Goal: Task Accomplishment & Management: Manage account settings

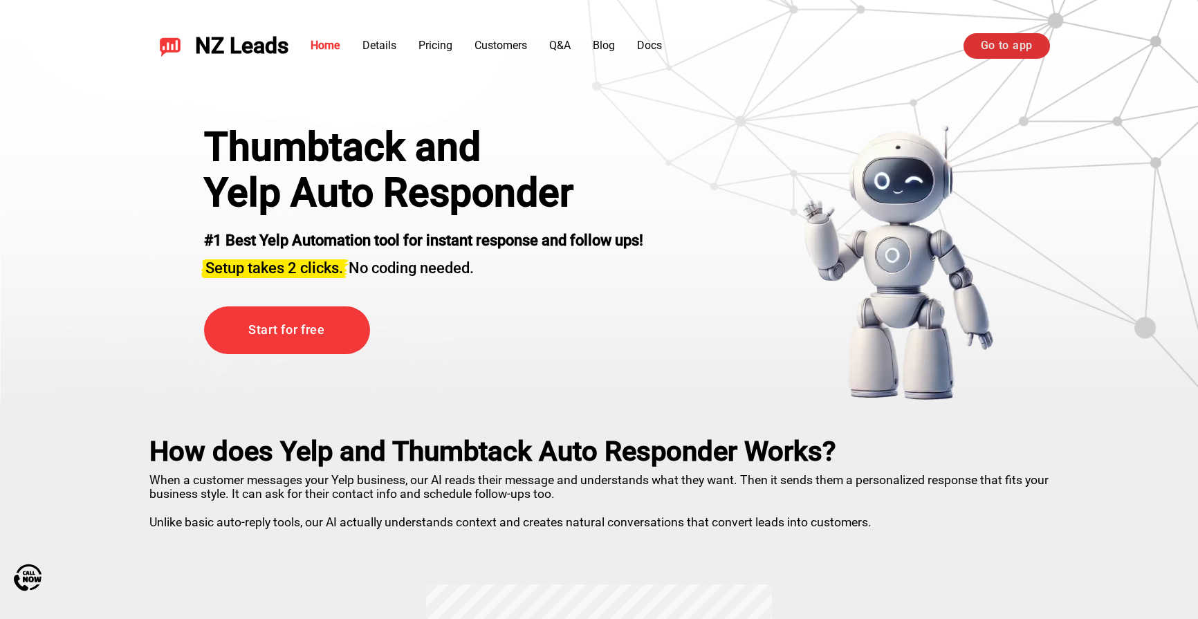
click at [994, 44] on link "Go to app" at bounding box center [1007, 45] width 86 height 25
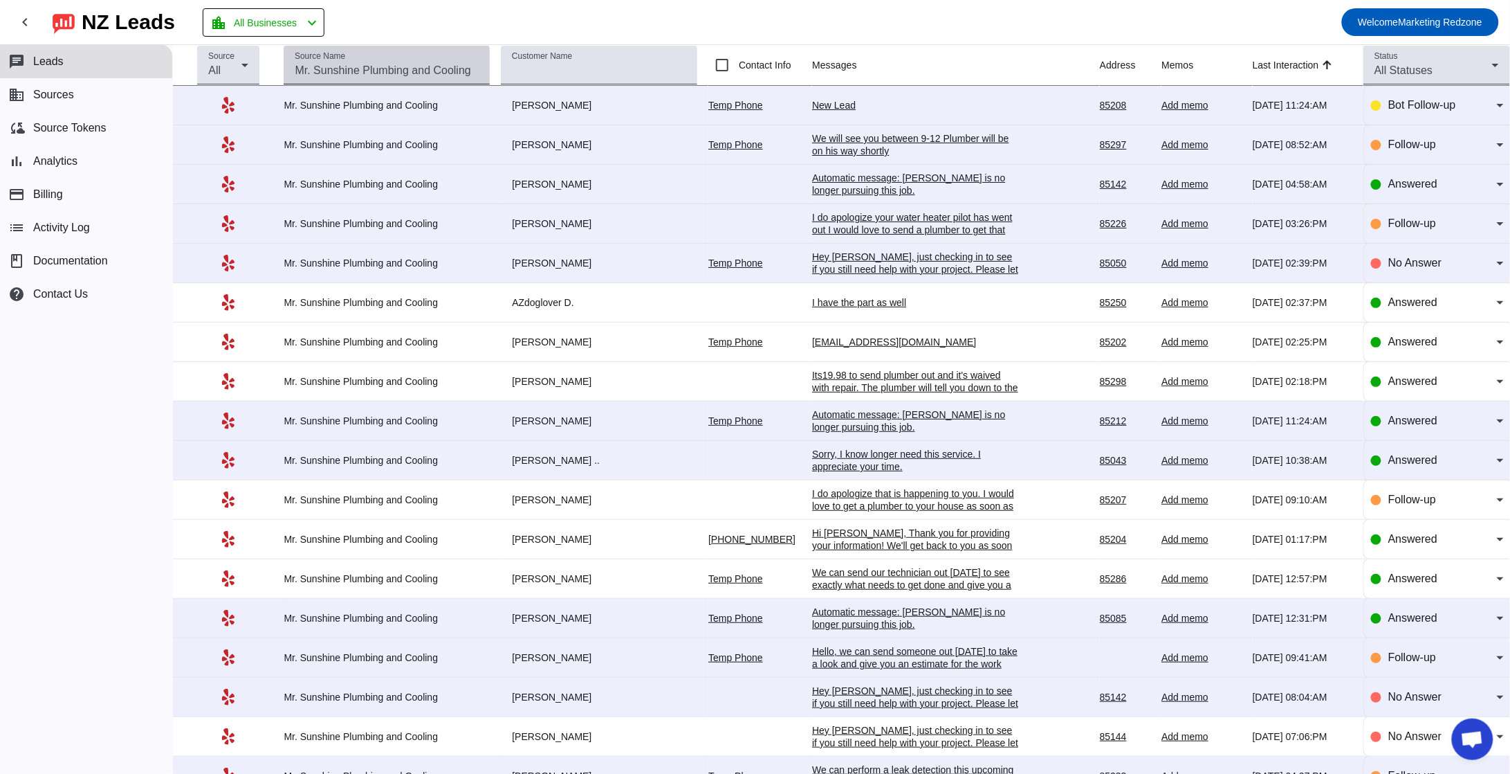
click at [402, 73] on input "Source Name" at bounding box center [387, 70] width 184 height 17
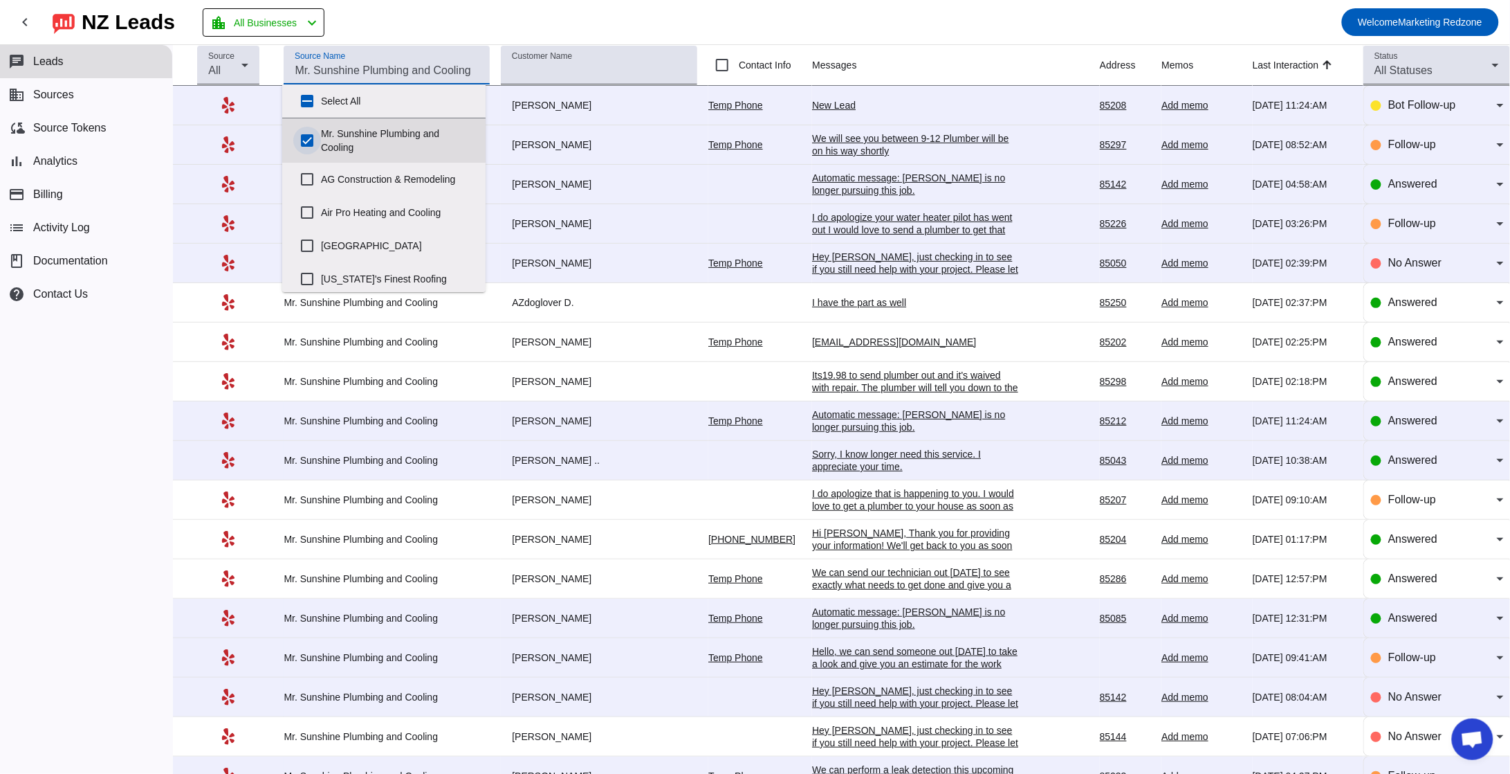
click at [306, 143] on input "Mr. Sunshine Plumbing and Cooling" at bounding box center [307, 141] width 28 height 28
checkbox input "false"
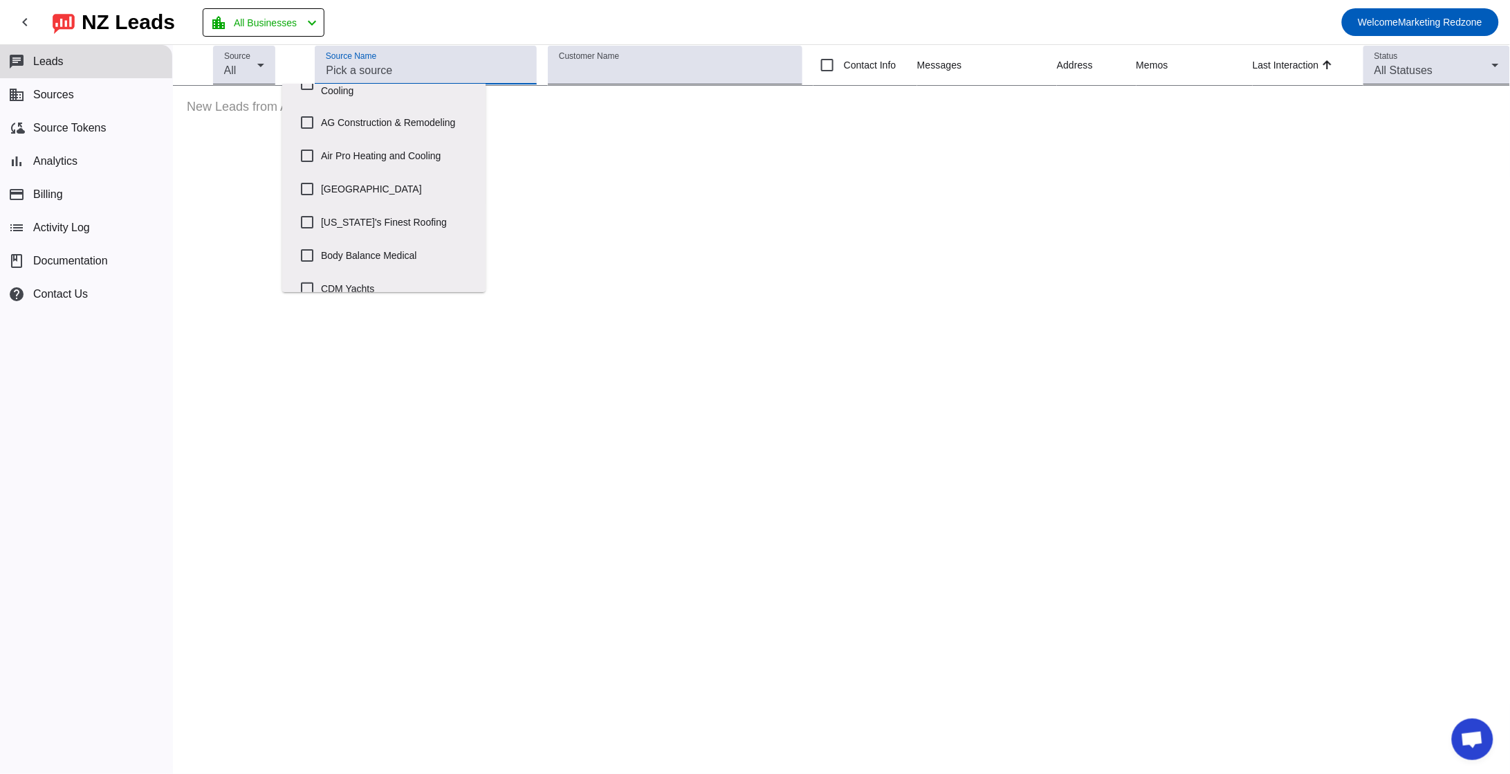
scroll to position [53, 0]
click at [302, 228] on input "[US_STATE]'s Finest Roofing" at bounding box center [307, 226] width 28 height 28
checkbox input "true"
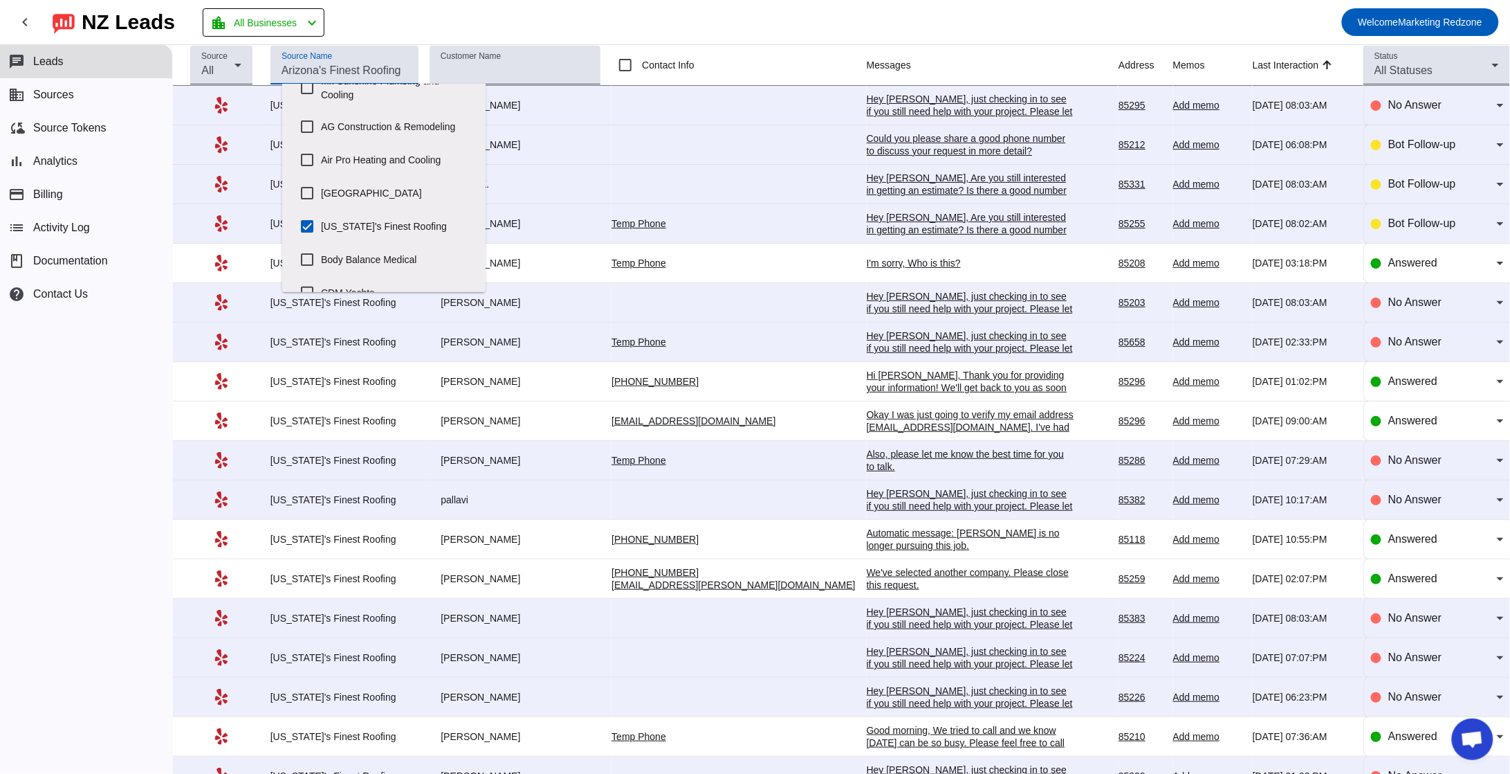
click at [815, 30] on mat-toolbar-row "chevron_left [GEOGRAPHIC_DATA] Leads location_city All Businesses chevron_left …" at bounding box center [755, 22] width 1510 height 44
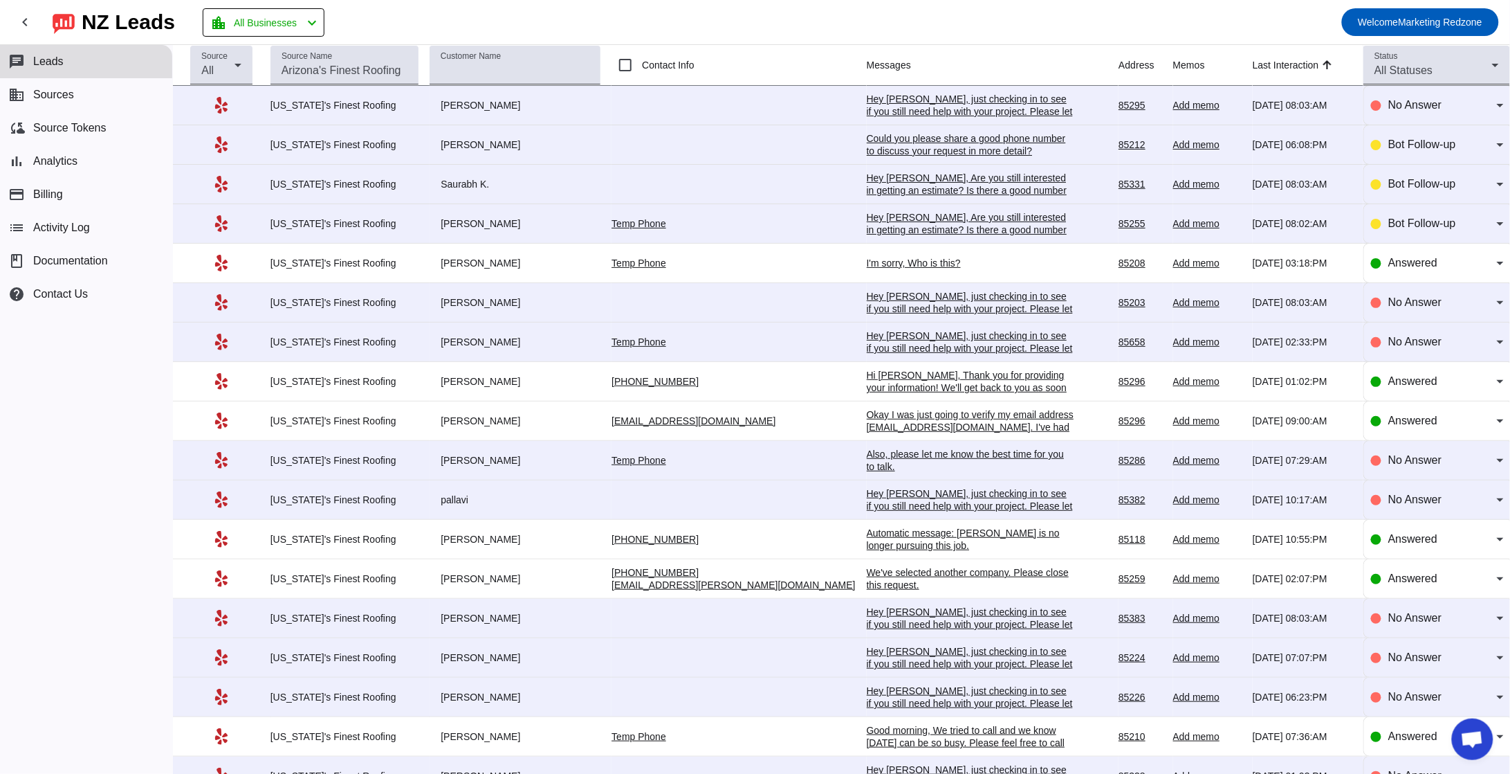
click at [867, 142] on div "Could you please share a good phone number to discuss your request in more deta…" at bounding box center [971, 144] width 208 height 25
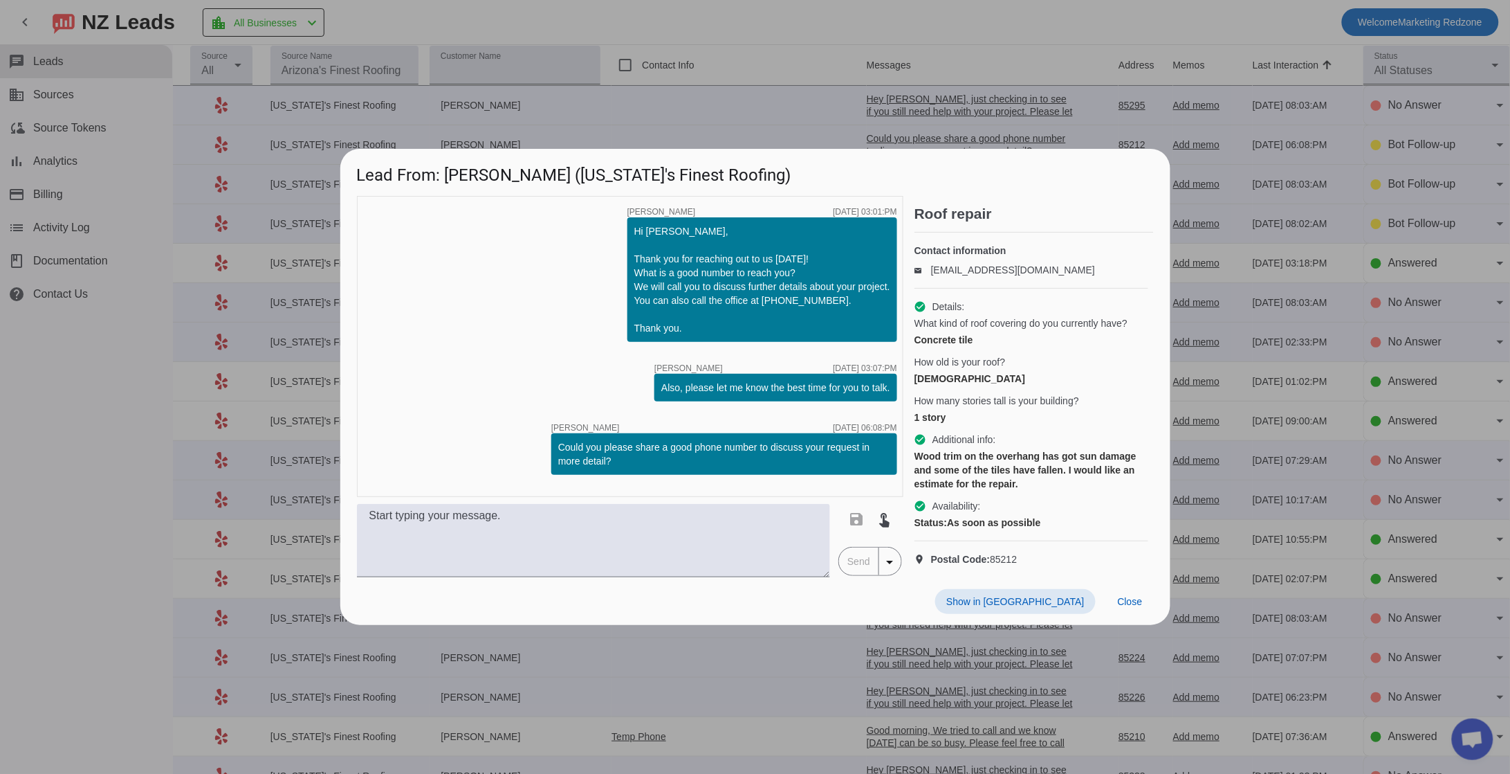
scroll to position [0, 0]
click at [1135, 607] on span "Close" at bounding box center [1130, 601] width 25 height 11
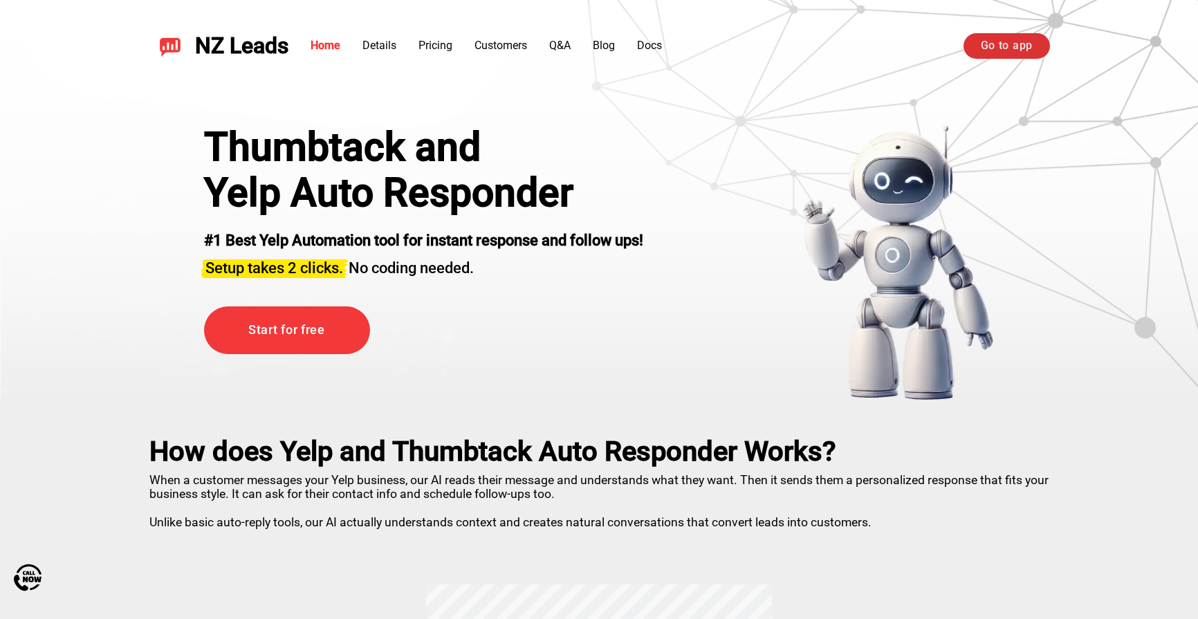
click at [1000, 44] on link "Go to app" at bounding box center [1007, 45] width 86 height 25
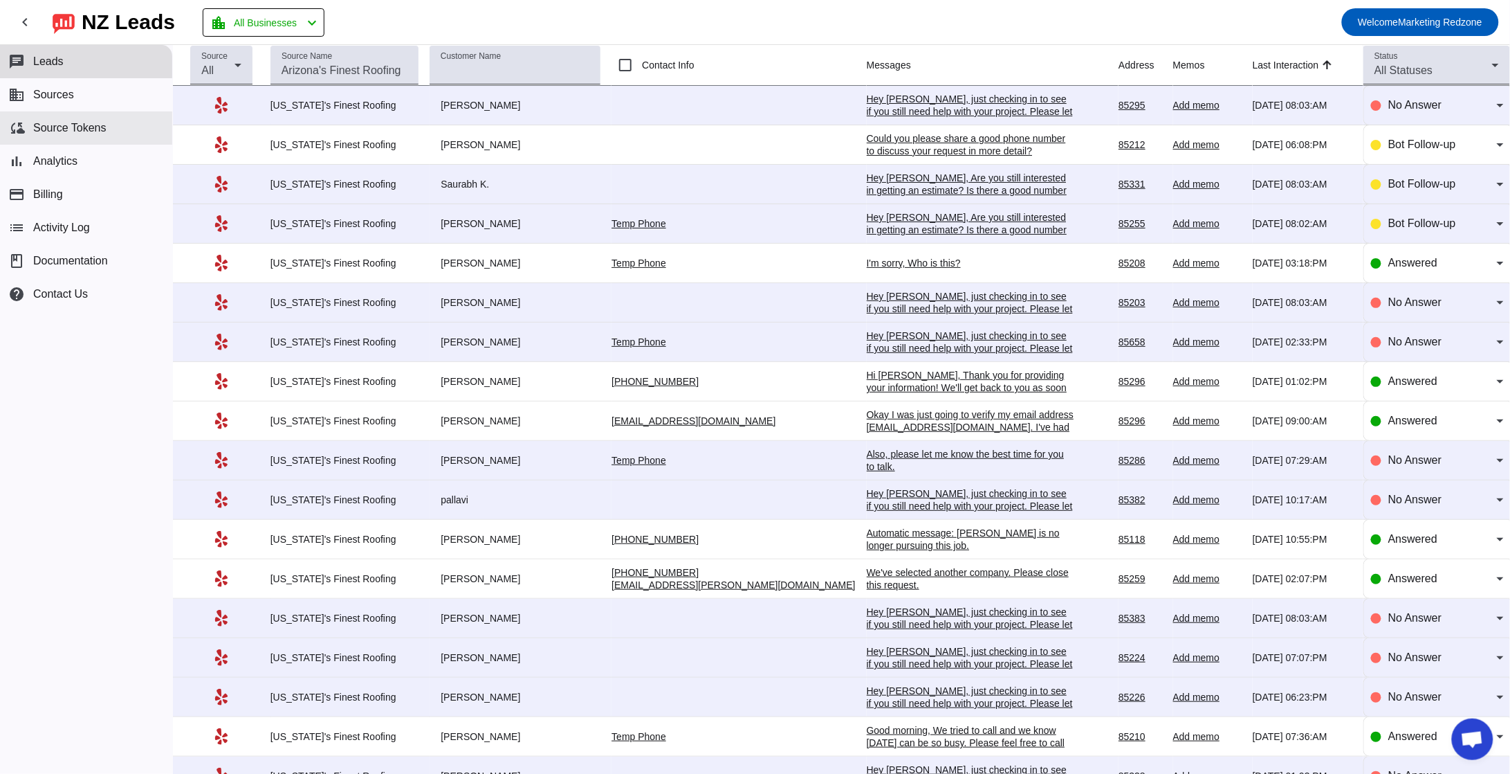
click at [91, 138] on button "cloud_sync Source Tokens" at bounding box center [86, 127] width 172 height 33
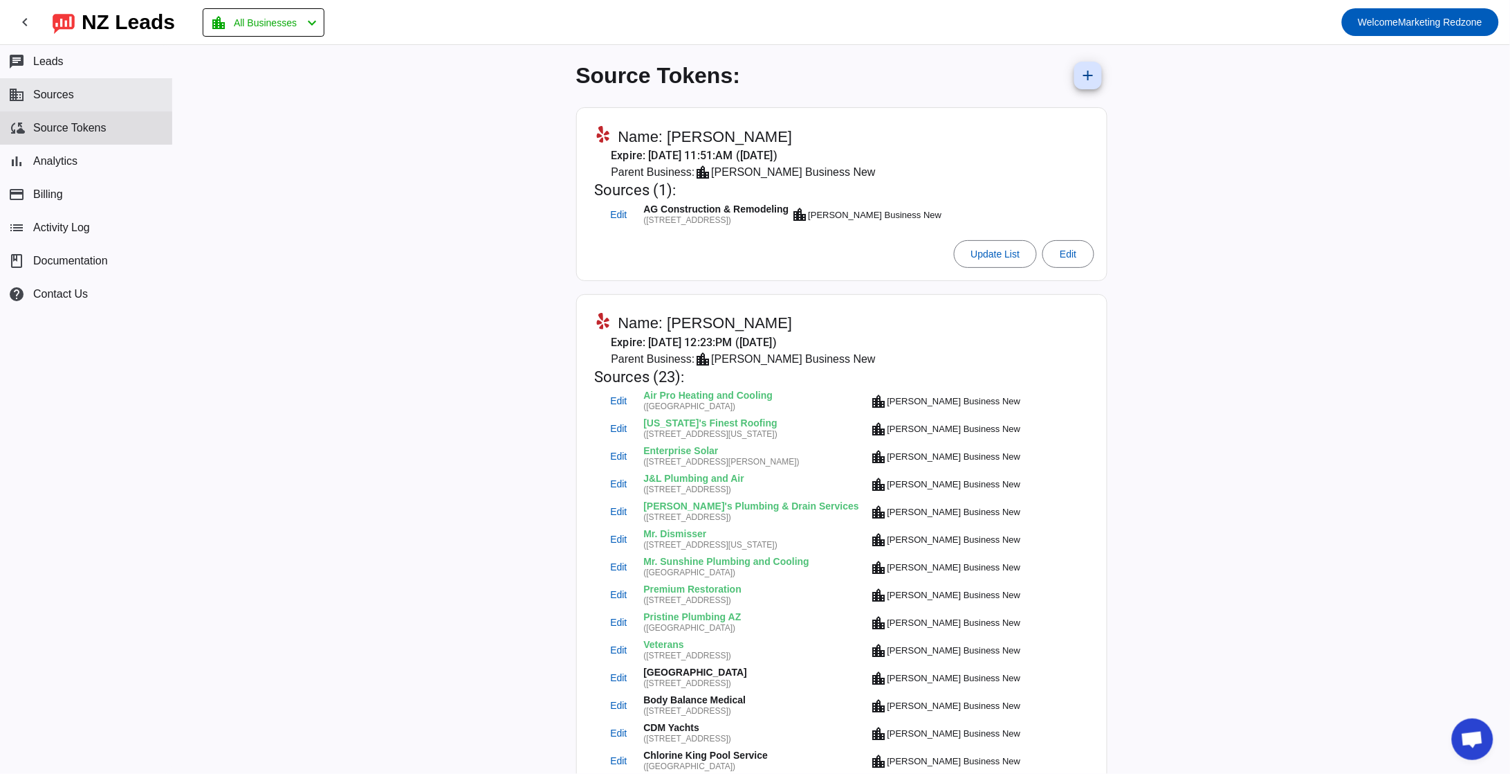
click at [75, 108] on button "business Sources" at bounding box center [86, 94] width 172 height 33
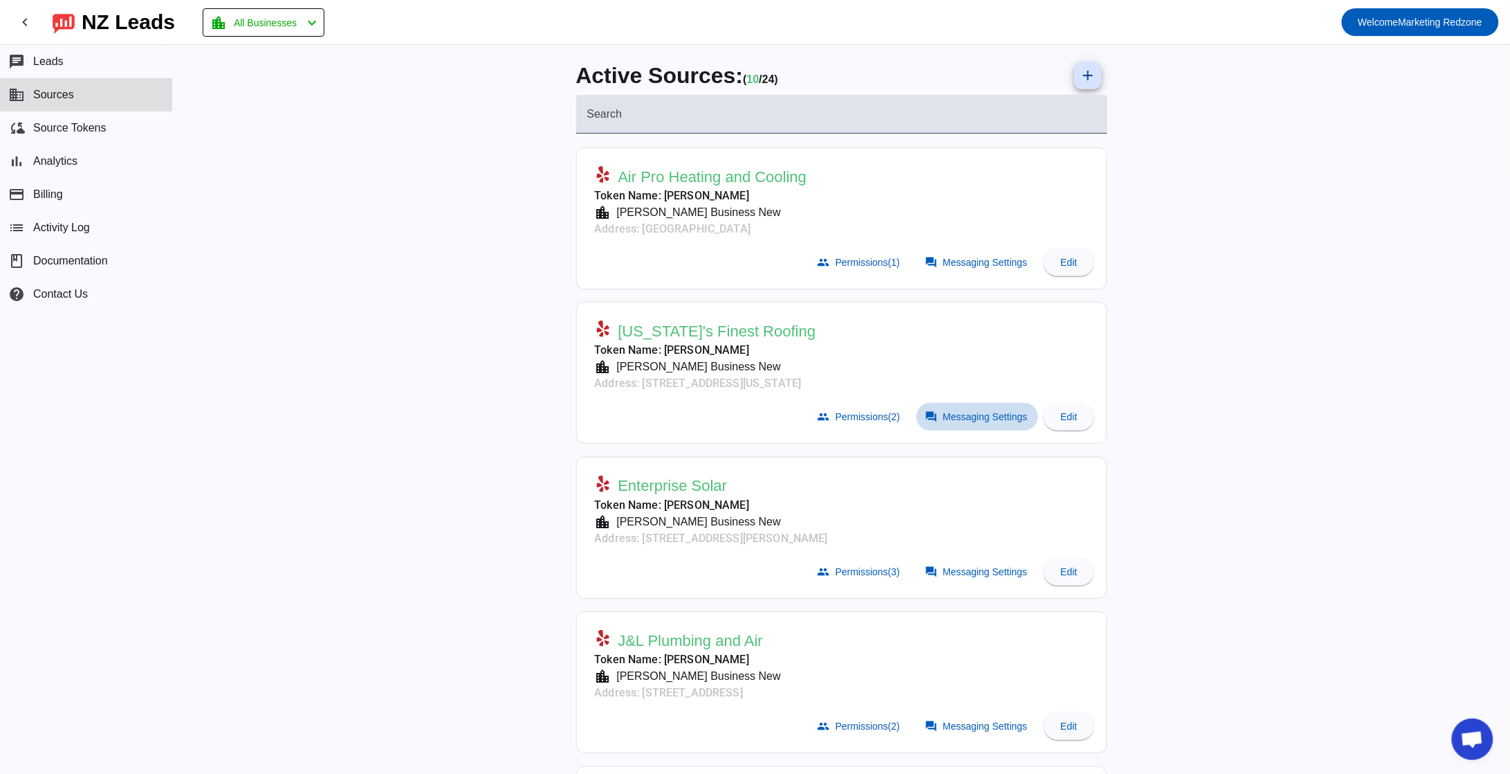
click at [974, 419] on span "Messaging Settings" at bounding box center [985, 416] width 84 height 11
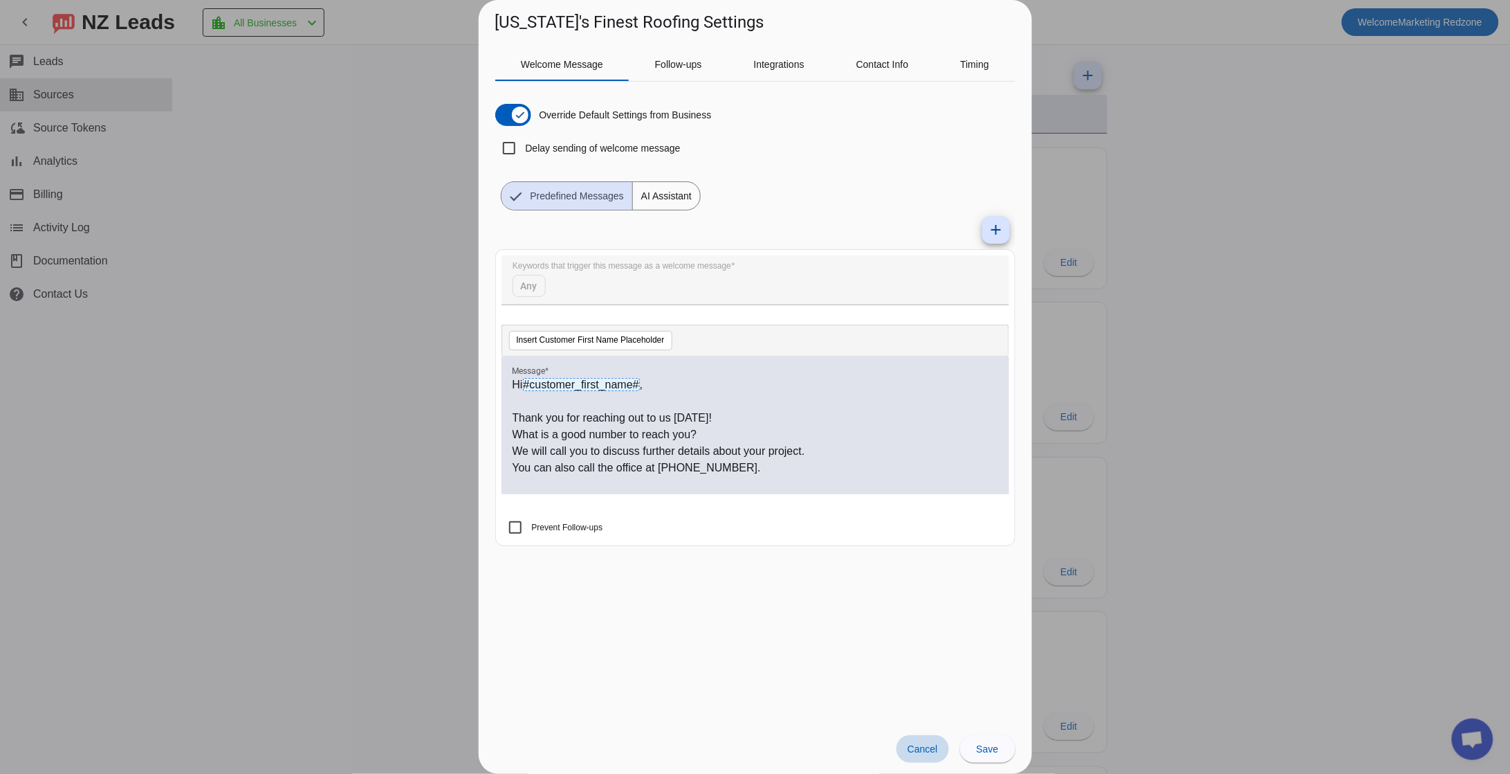
click at [921, 753] on span "Cancel" at bounding box center [923, 748] width 30 height 11
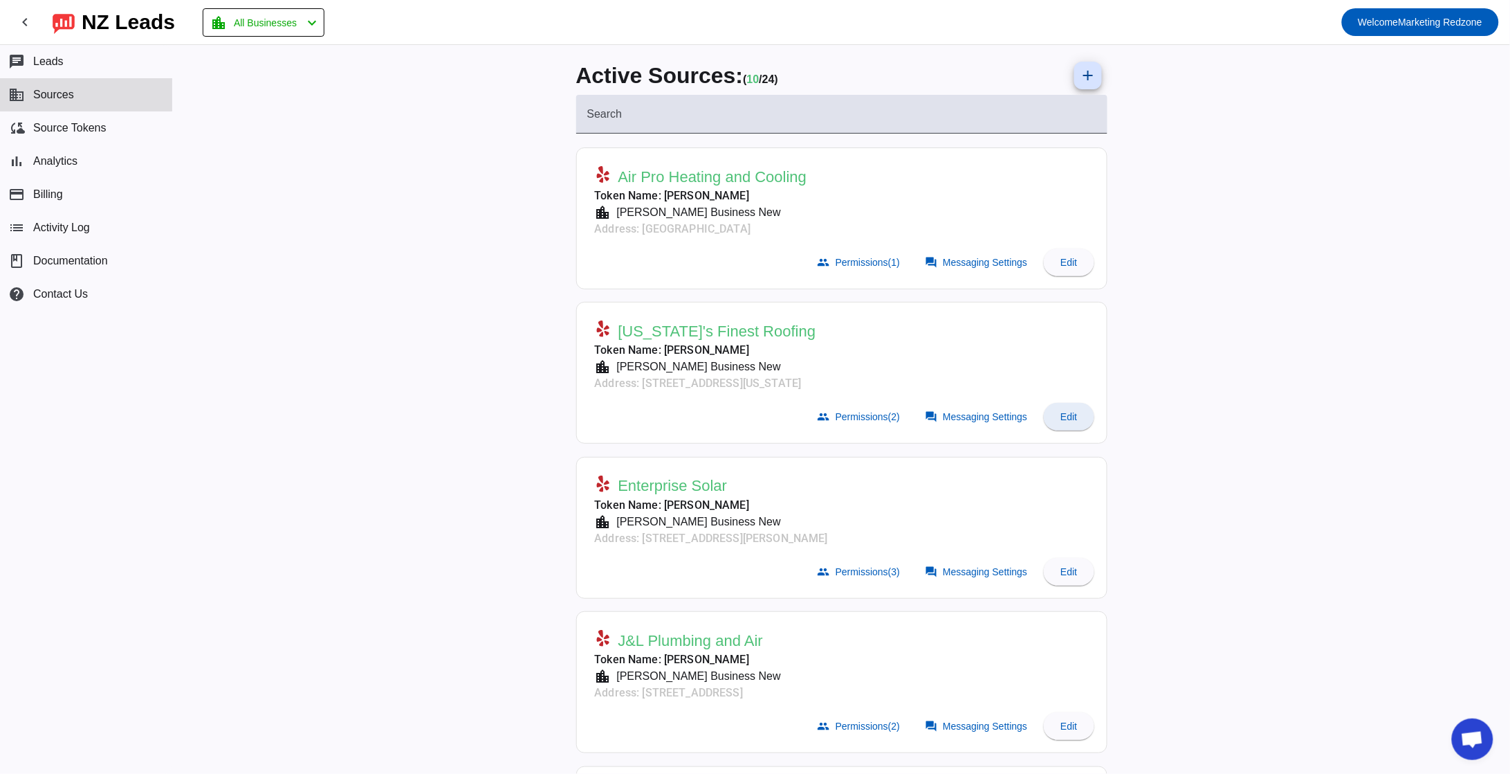
click at [1065, 419] on span "Edit" at bounding box center [1069, 416] width 17 height 11
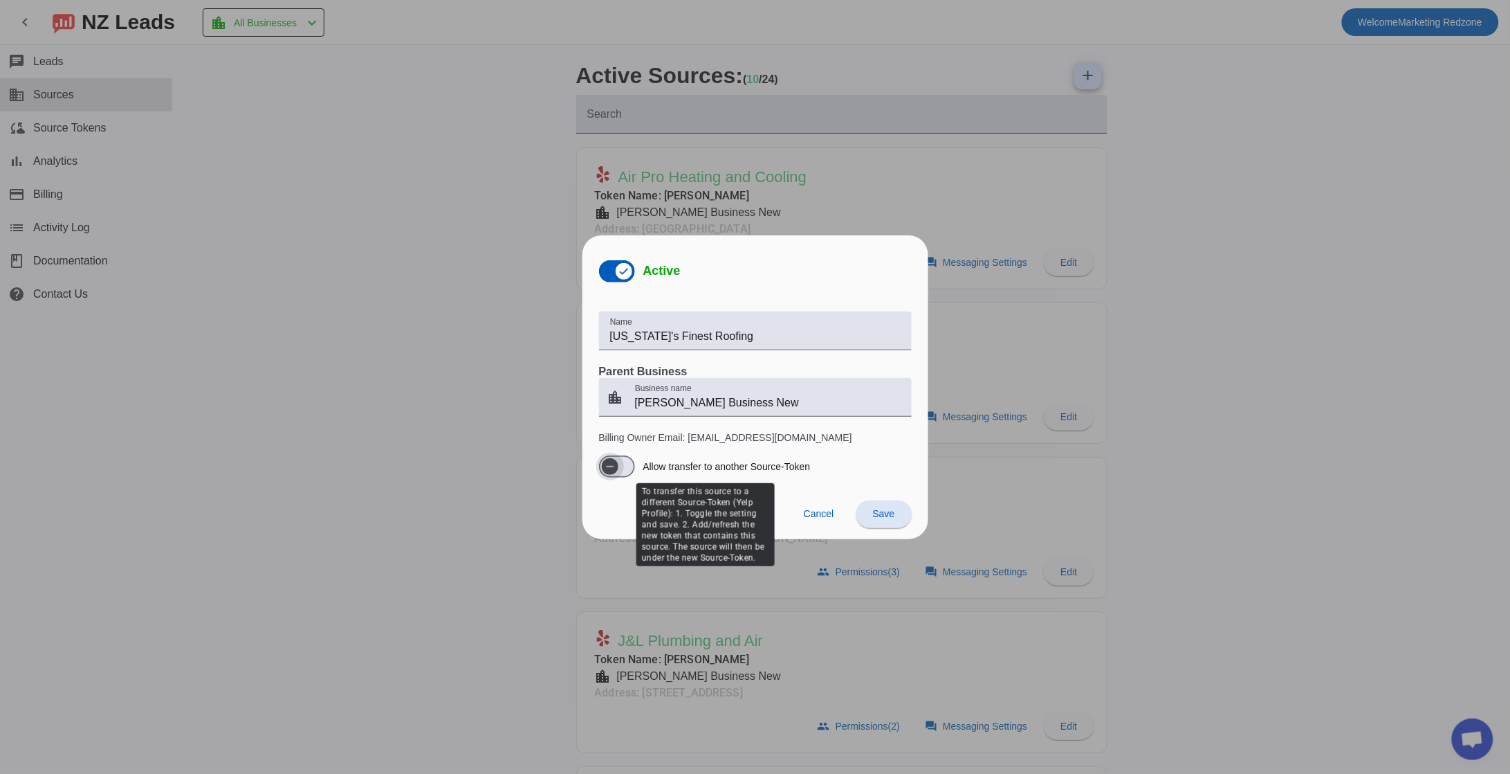
click at [632, 470] on span "button" at bounding box center [617, 466] width 36 height 22
click at [610, 462] on span "button" at bounding box center [624, 467] width 28 height 28
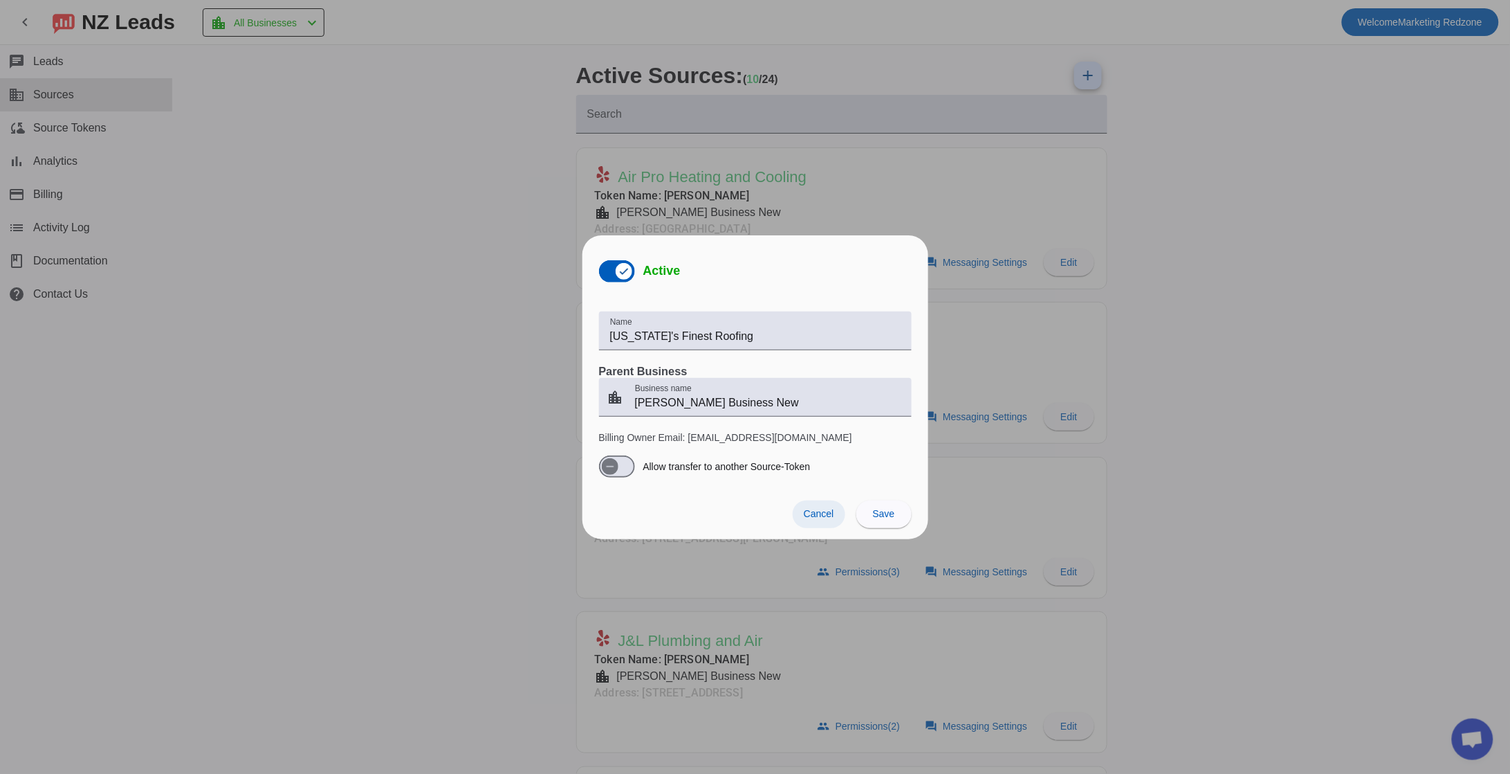
click at [817, 511] on span "Cancel" at bounding box center [819, 513] width 30 height 11
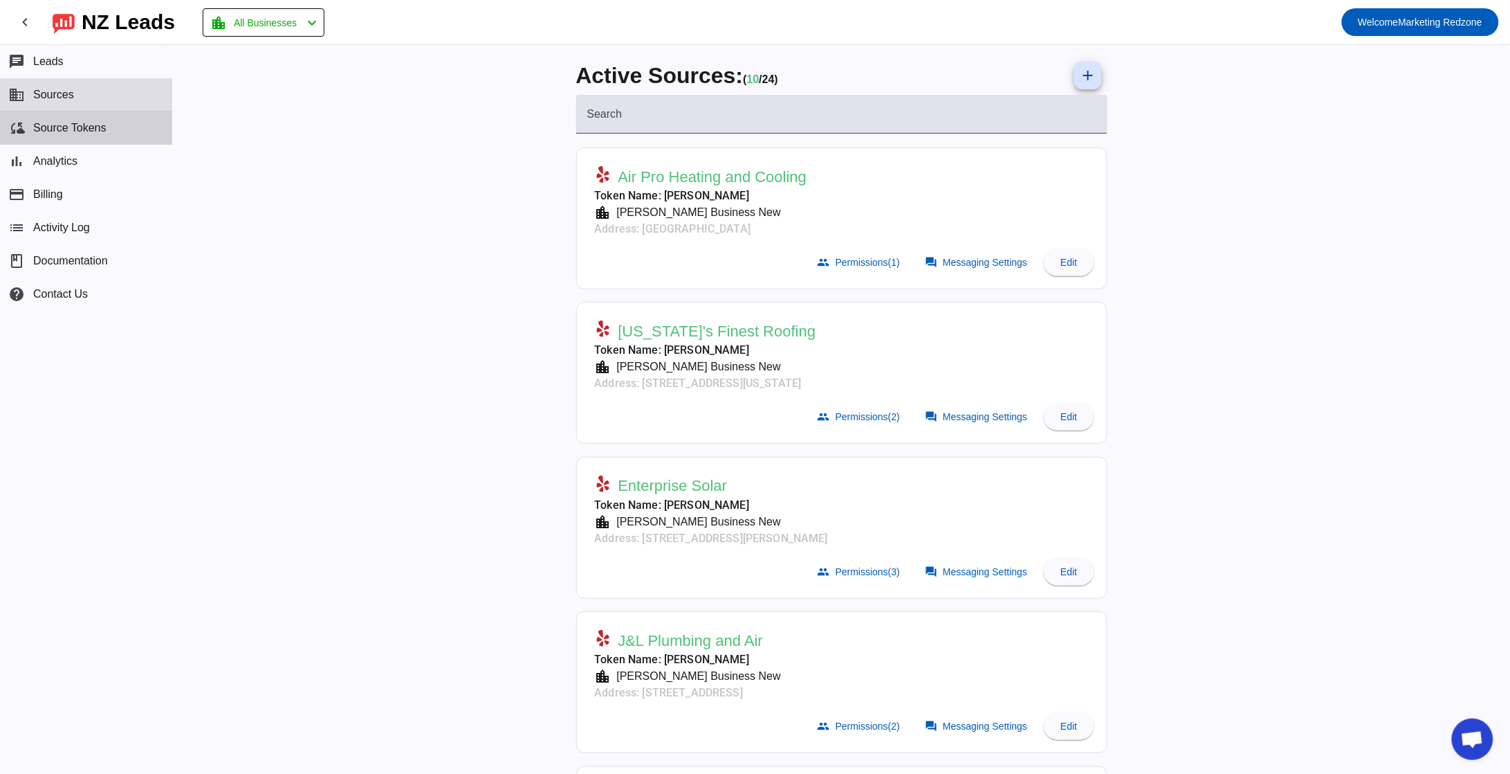
click at [73, 129] on span "Source Tokens" at bounding box center [69, 128] width 73 height 12
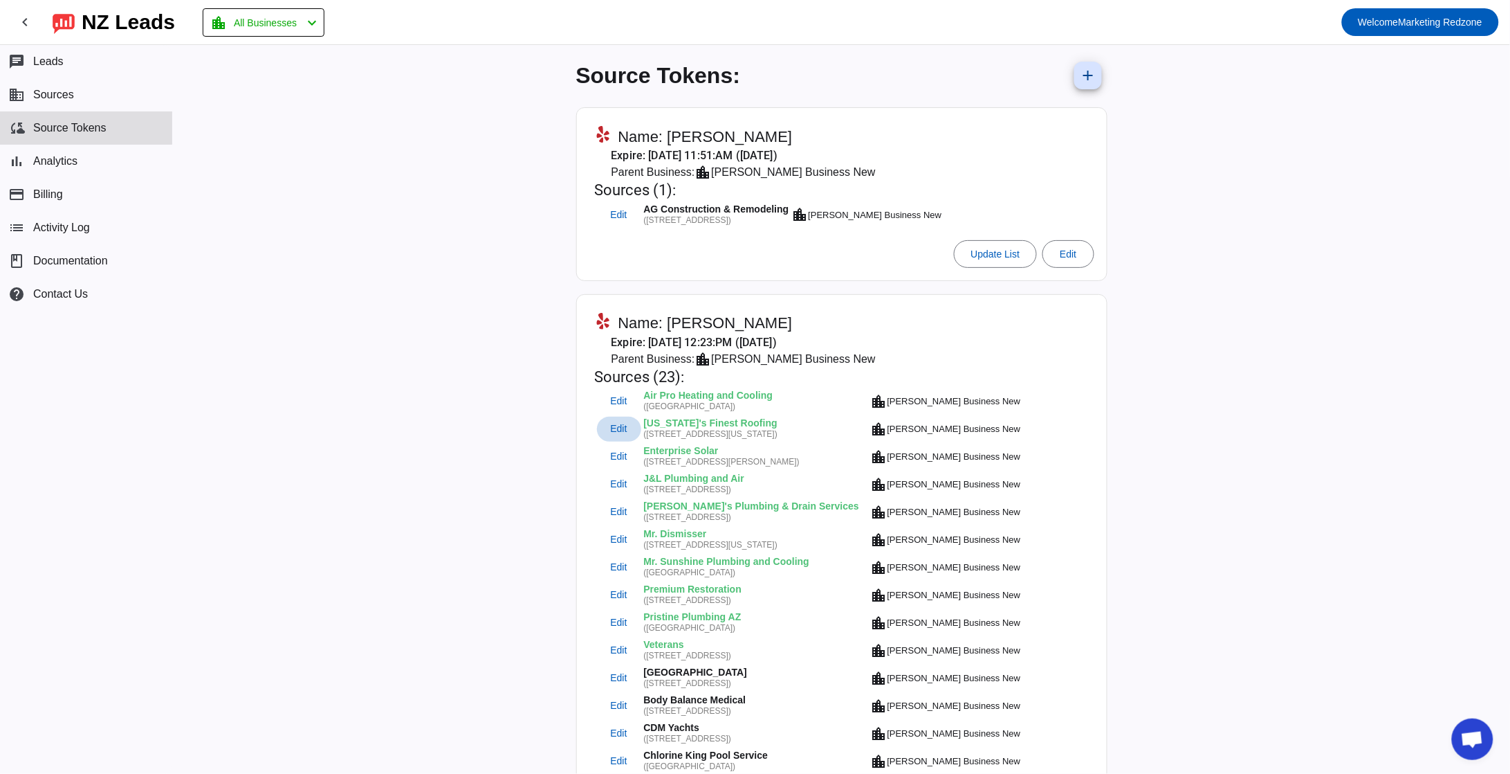
click at [610, 424] on span "Edit" at bounding box center [618, 428] width 17 height 9
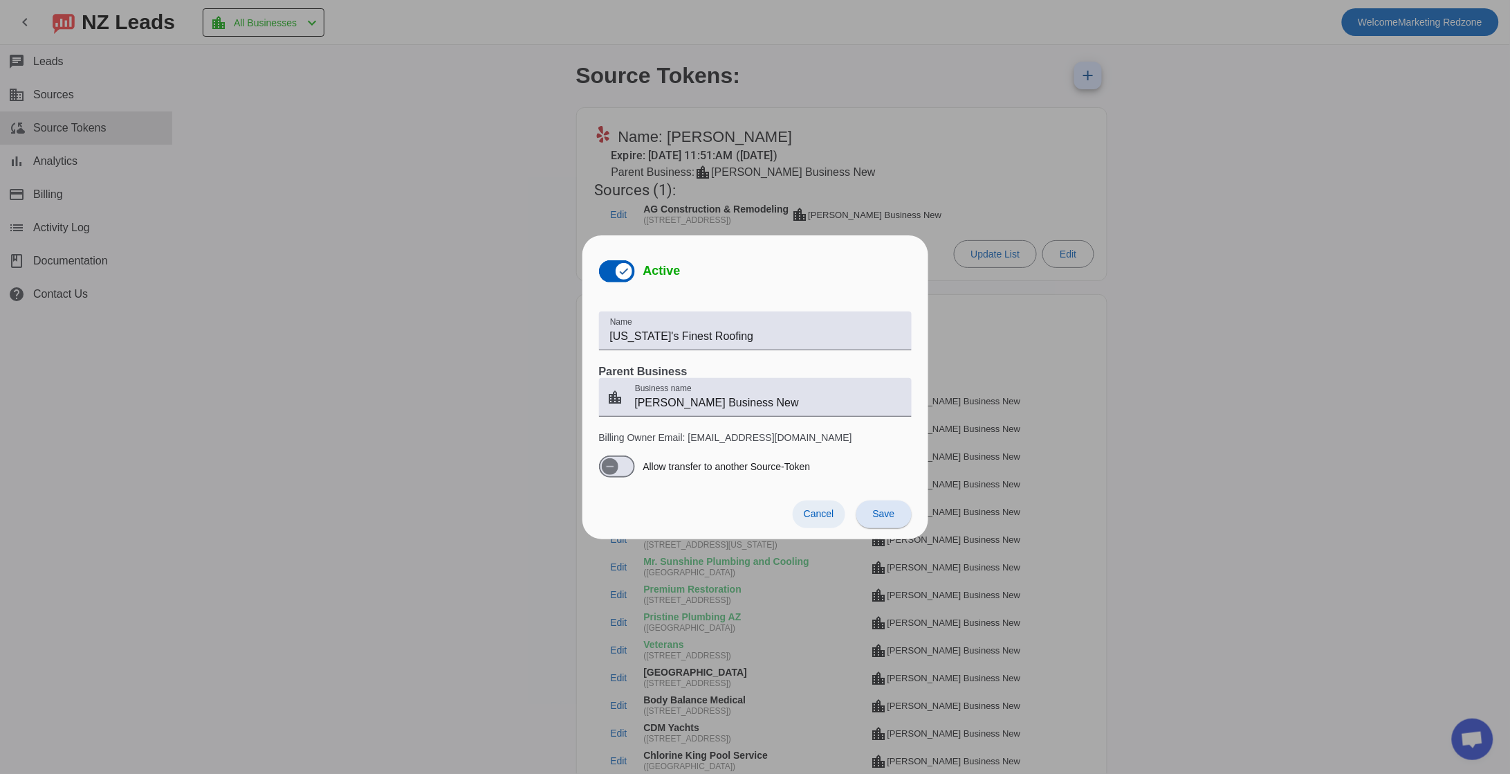
click at [824, 512] on span "Cancel" at bounding box center [819, 513] width 30 height 11
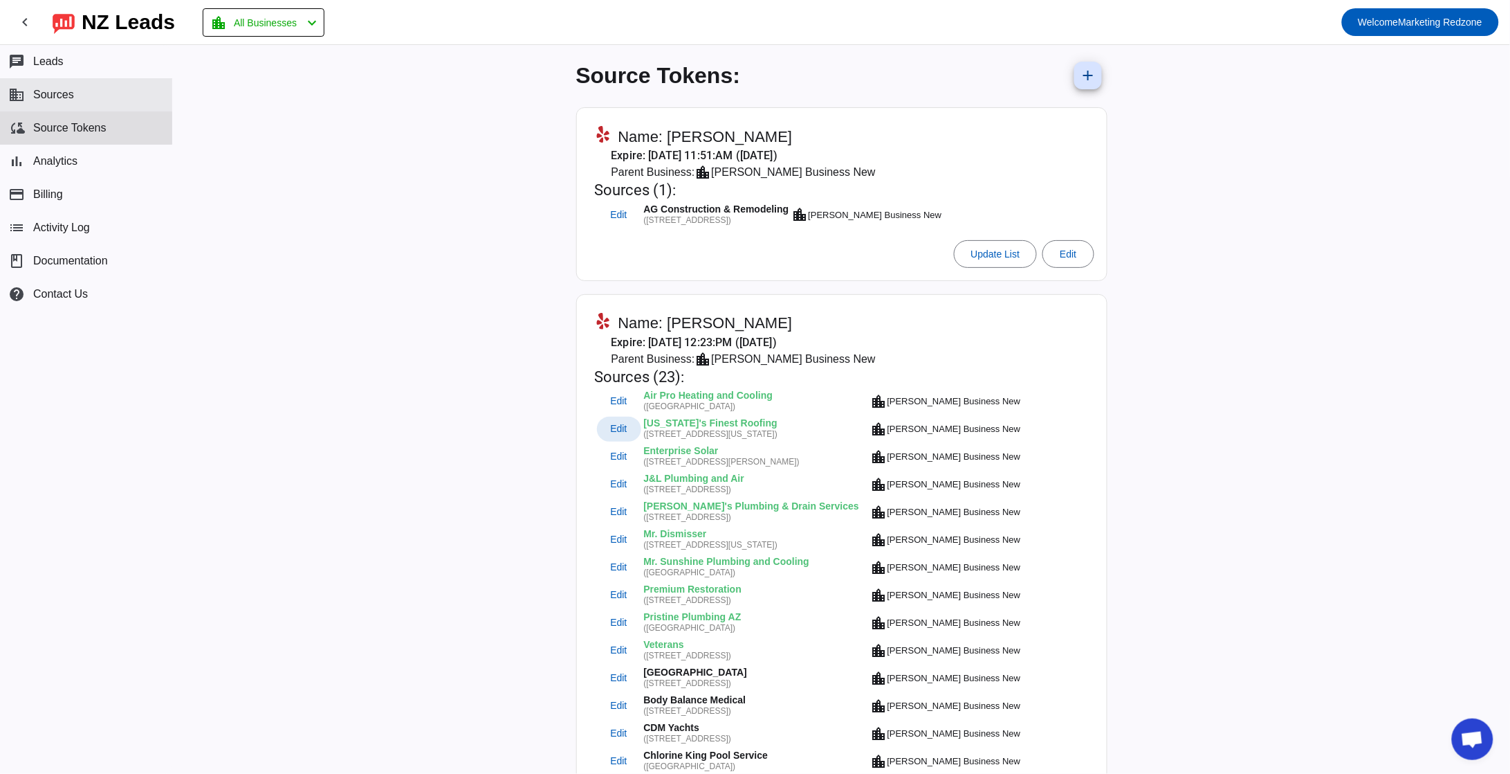
click at [86, 102] on button "business Sources" at bounding box center [86, 94] width 172 height 33
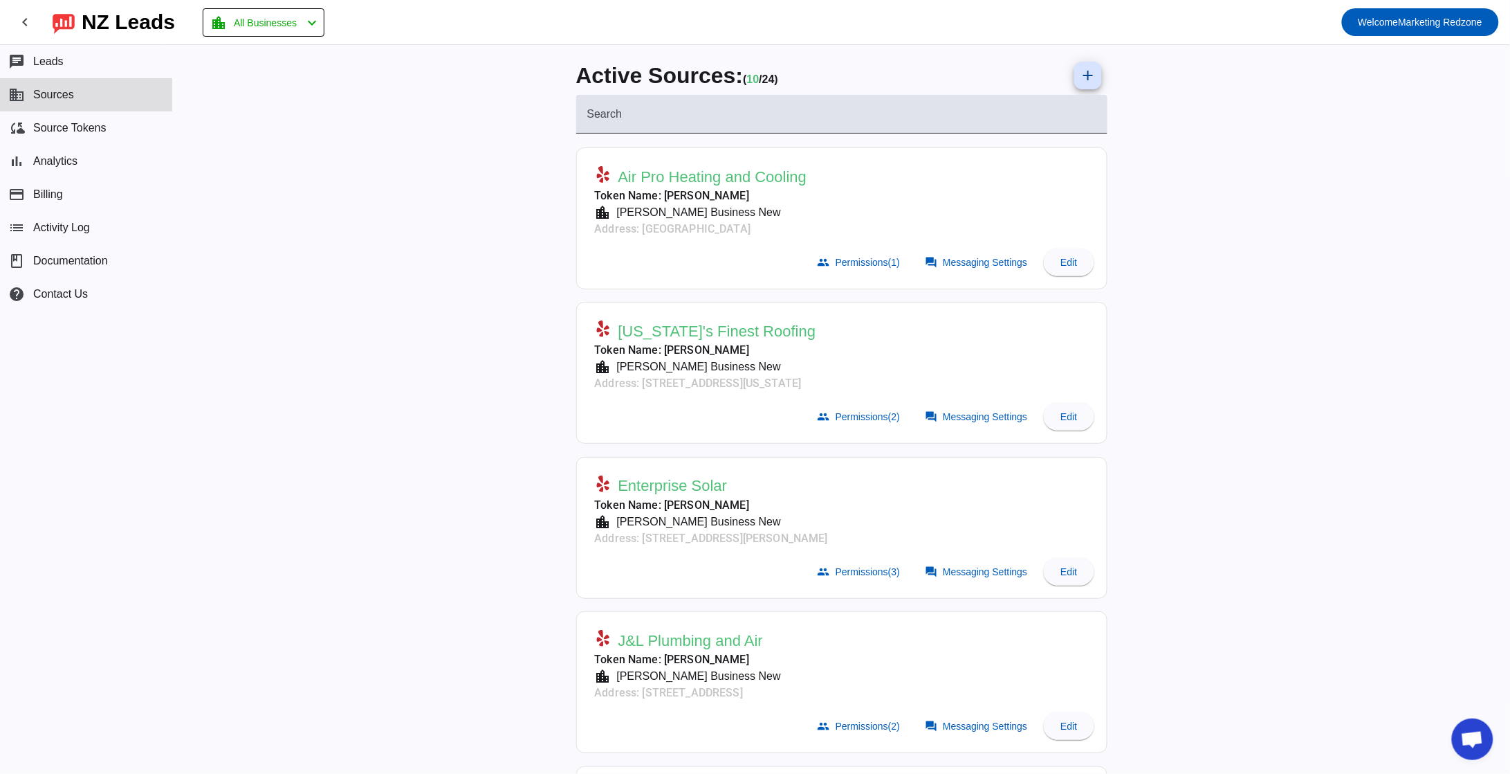
drag, startPoint x: 697, startPoint y: 341, endPoint x: 729, endPoint y: 356, distance: 34.4
click at [697, 342] on div "Arizona's Finest Roofing Token Name: Jordan Flittie location_city Jordan's Busi…" at bounding box center [705, 355] width 221 height 71
click at [82, 69] on button "chat Leads" at bounding box center [86, 61] width 172 height 33
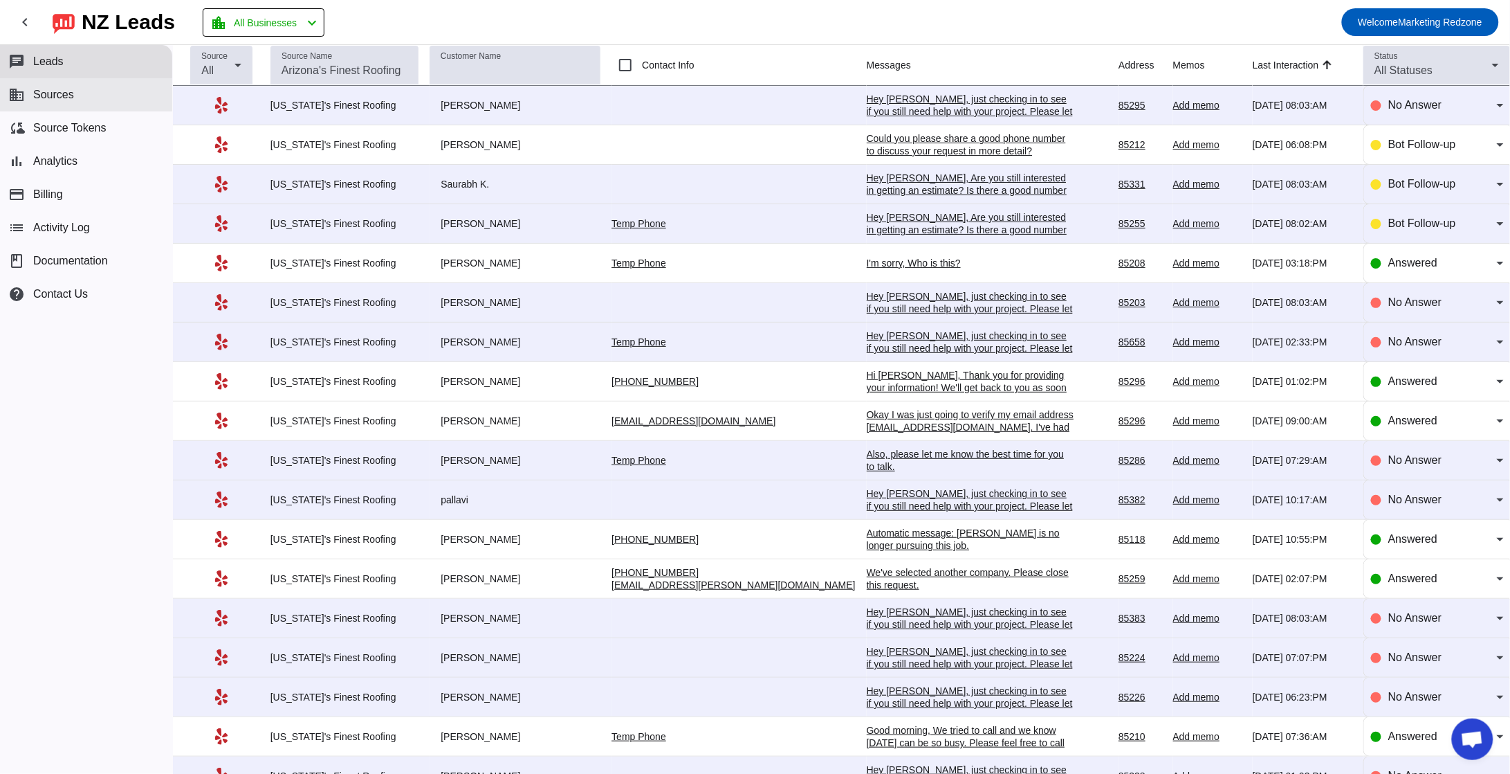
click at [72, 103] on button "business Sources" at bounding box center [86, 94] width 172 height 33
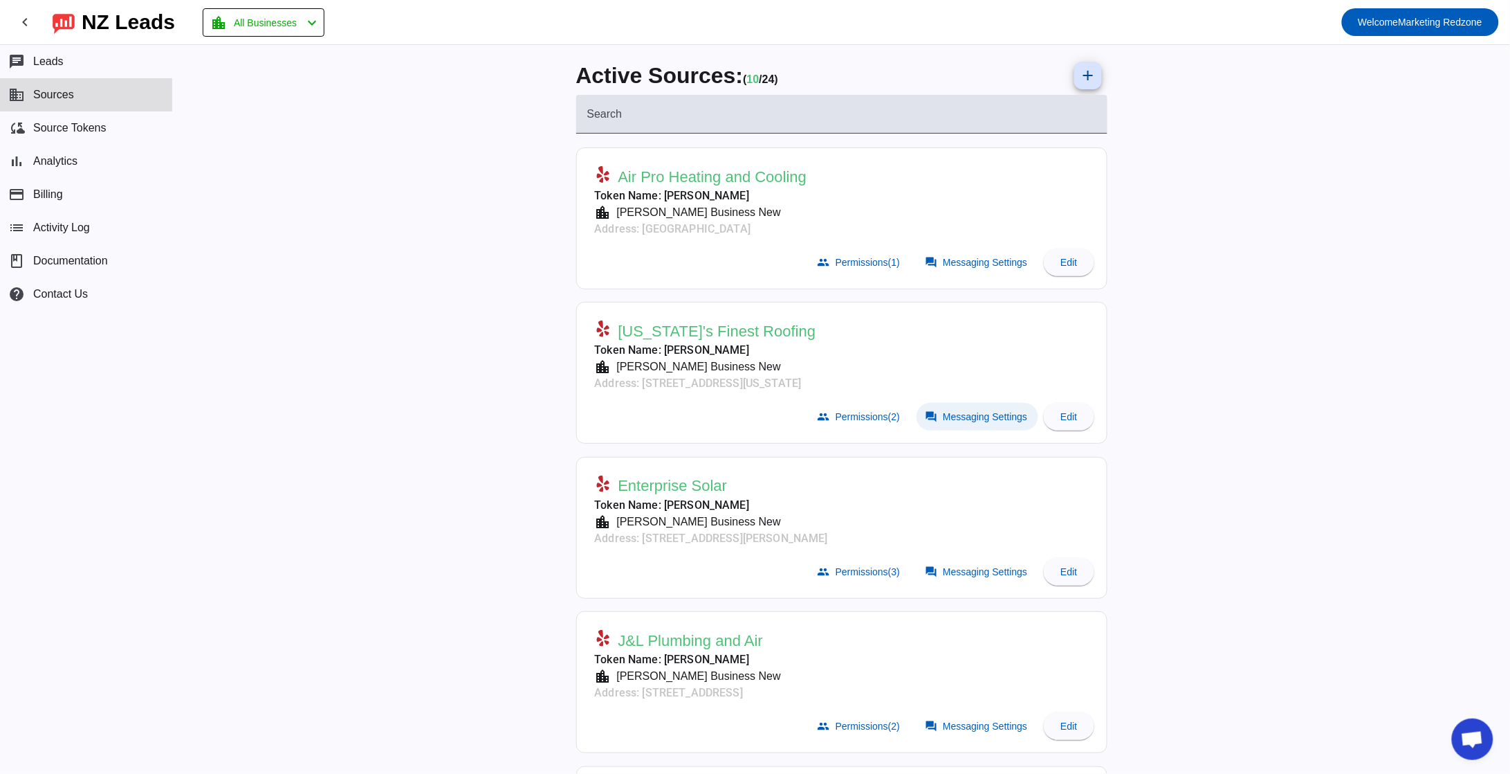
click at [947, 417] on span "Messaging Settings" at bounding box center [985, 416] width 84 height 11
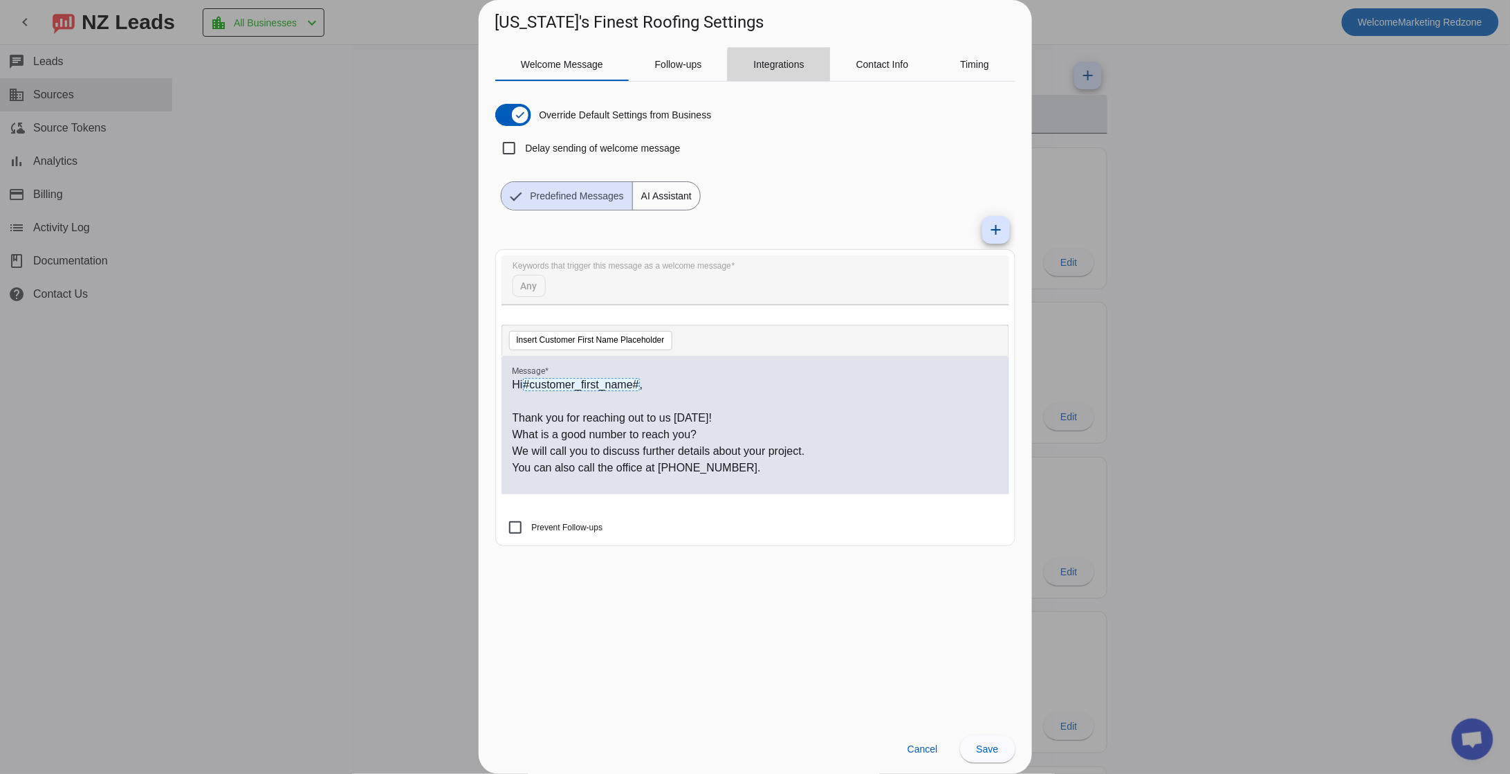
click at [785, 66] on span "Integrations" at bounding box center [779, 65] width 51 height 10
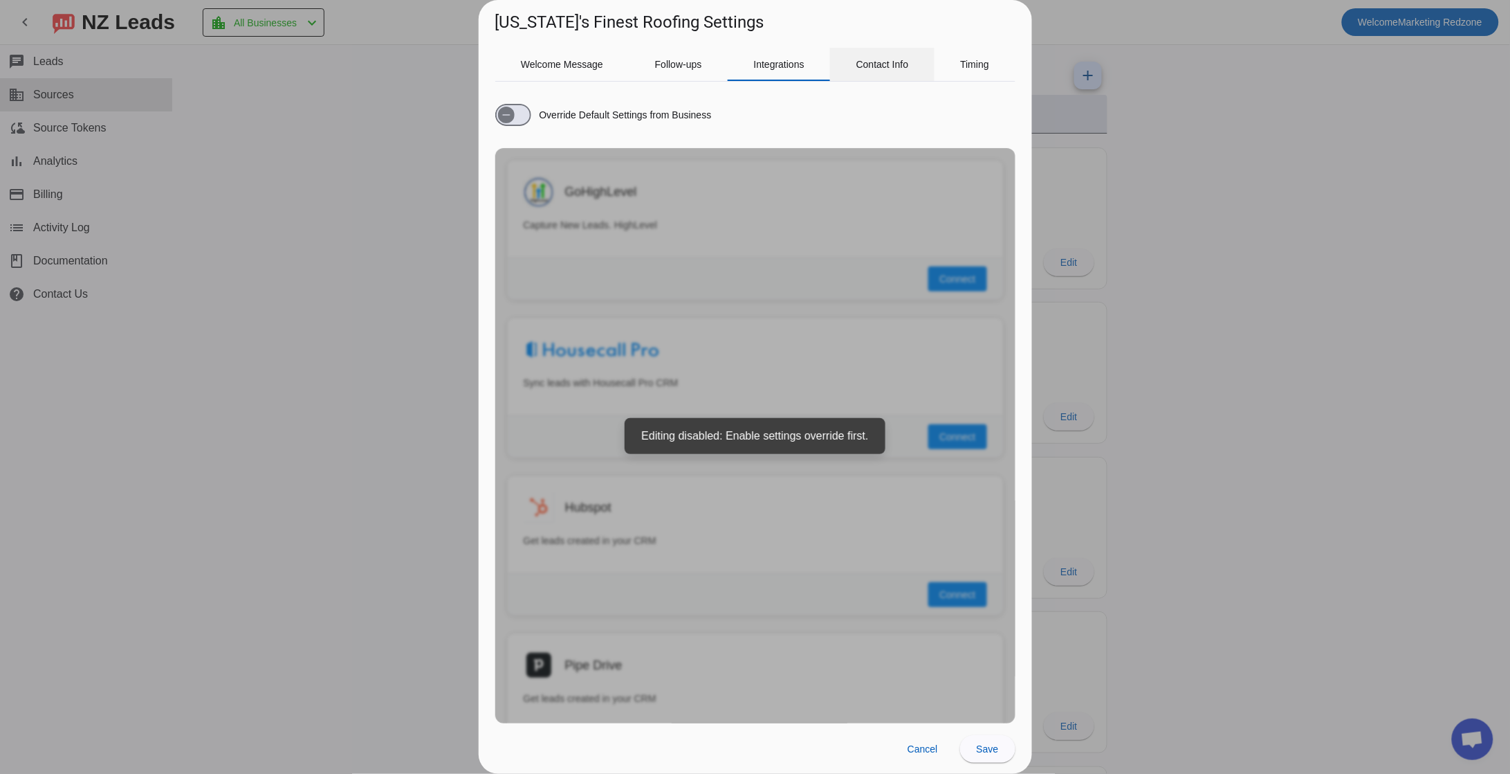
click at [892, 65] on span "Contact Info" at bounding box center [883, 65] width 53 height 10
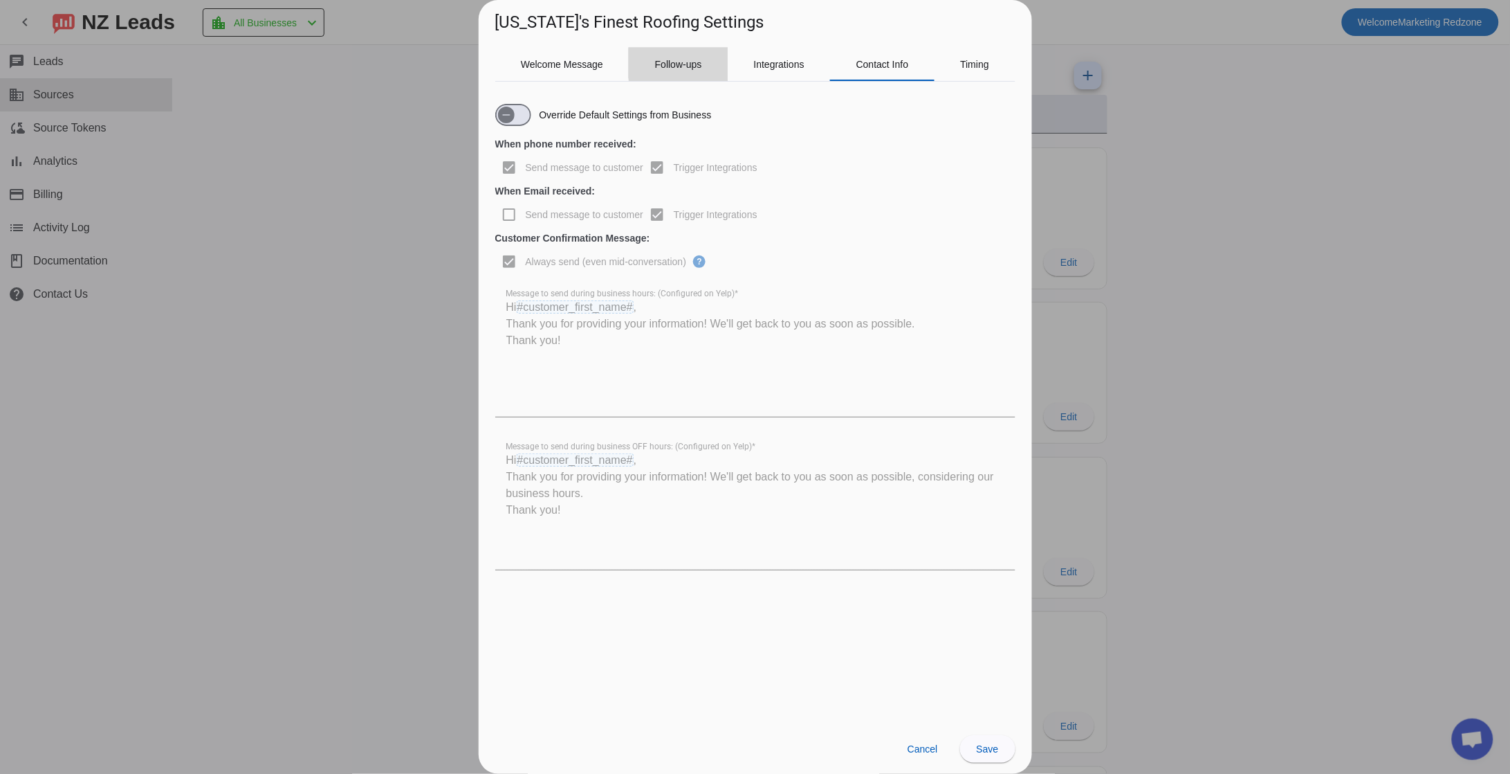
click at [700, 63] on span "Follow-ups" at bounding box center [678, 65] width 47 height 10
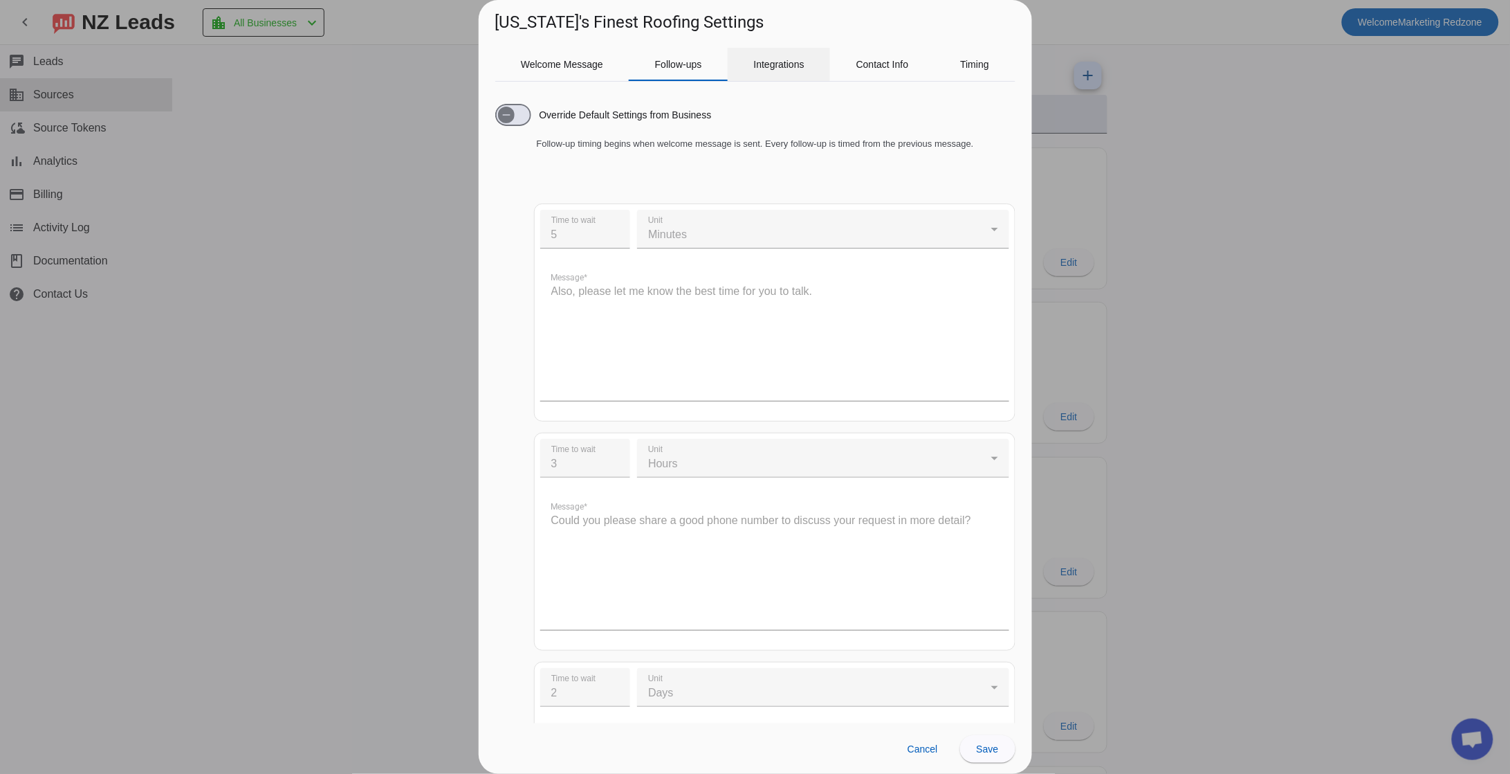
click at [779, 62] on span "Integrations" at bounding box center [779, 65] width 51 height 10
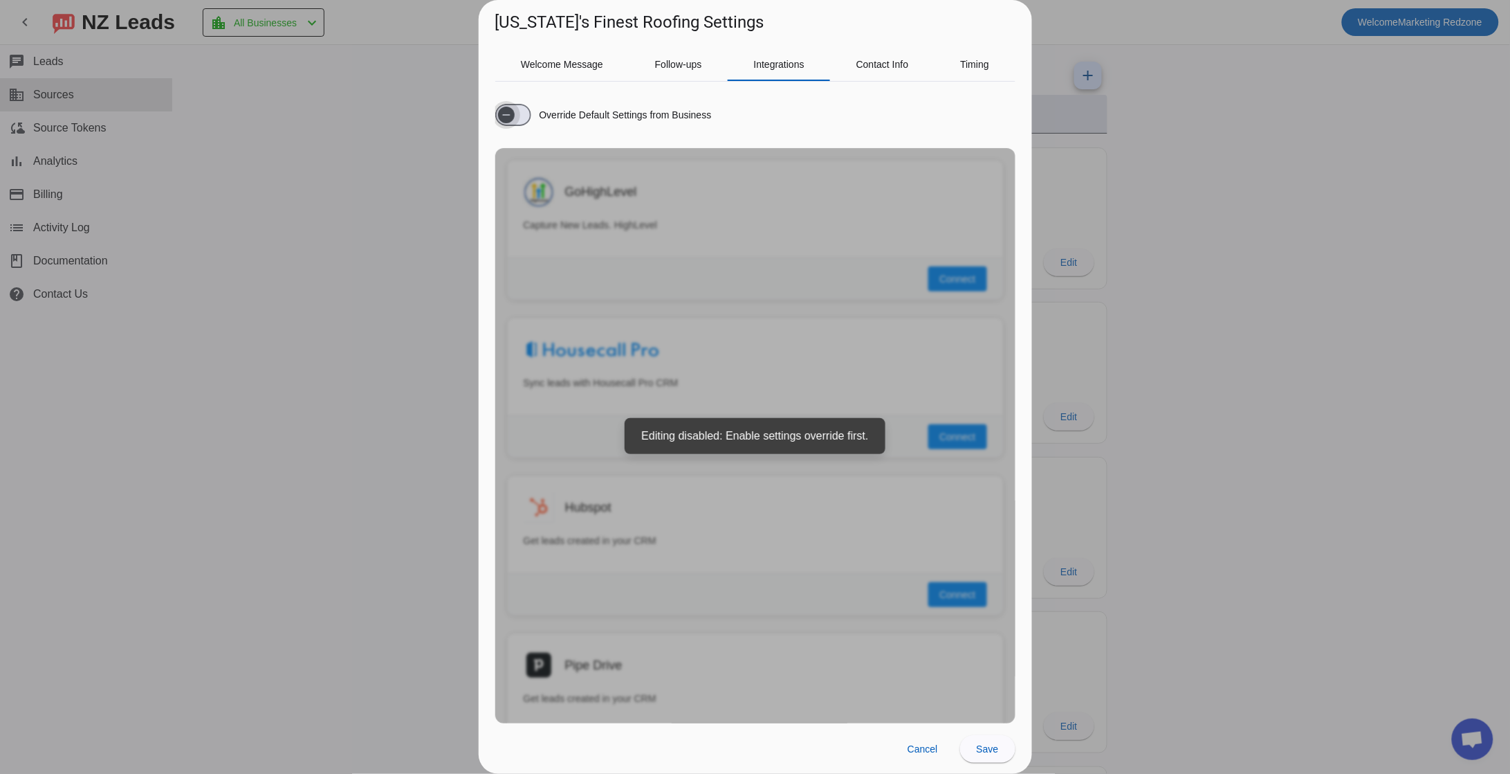
click at [525, 118] on span "button" at bounding box center [513, 115] width 36 height 22
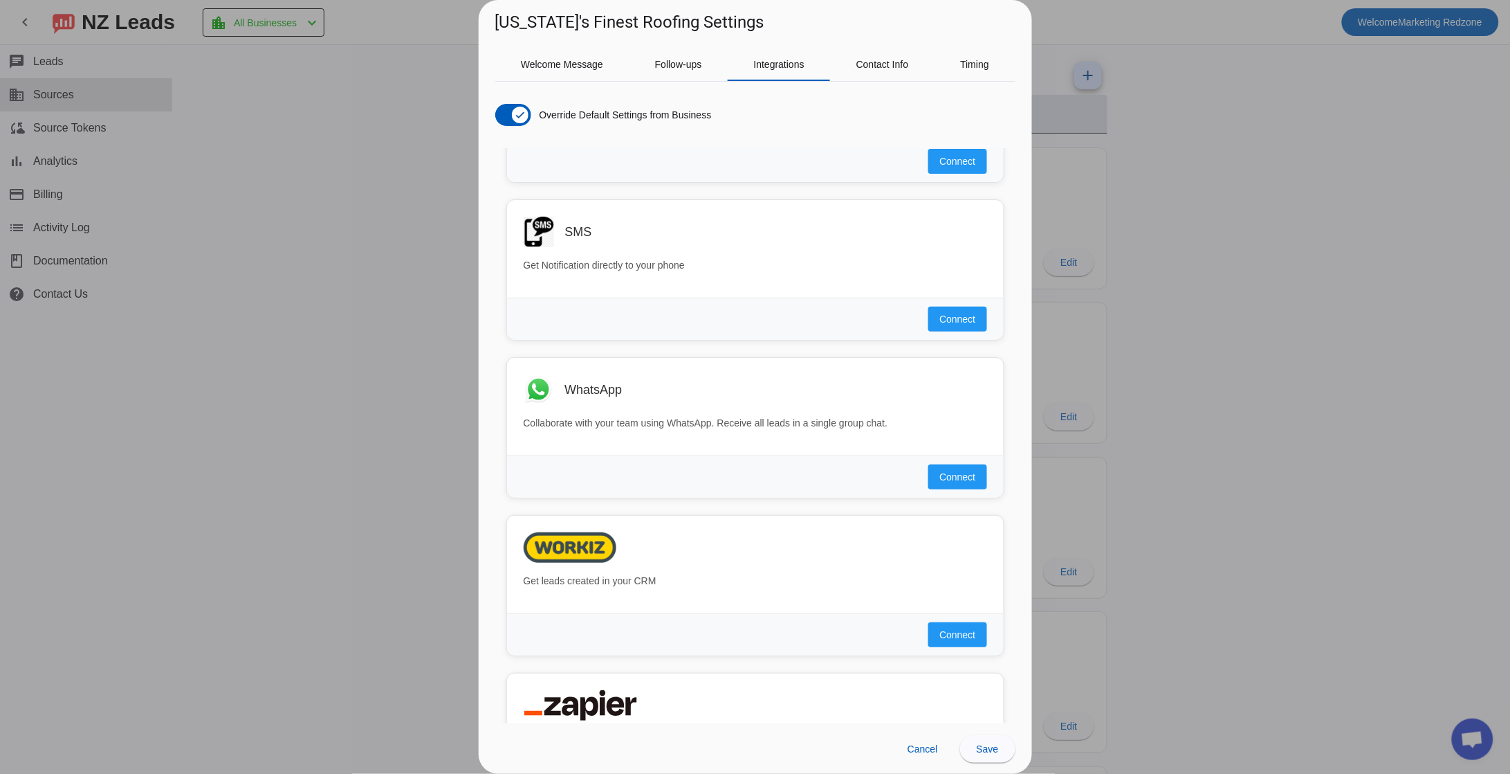
scroll to position [1012, 0]
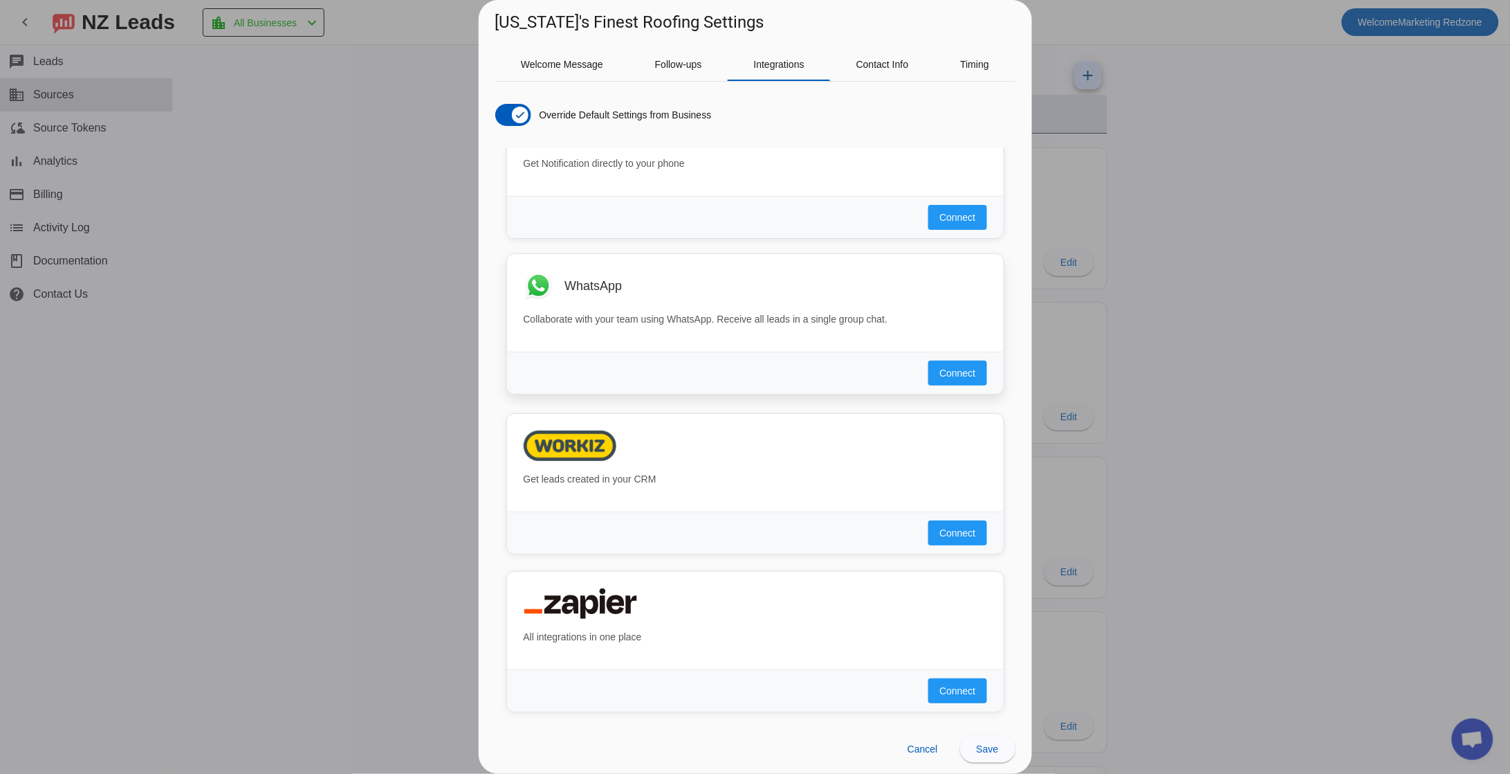
click at [942, 378] on button "Connect" at bounding box center [958, 372] width 58 height 25
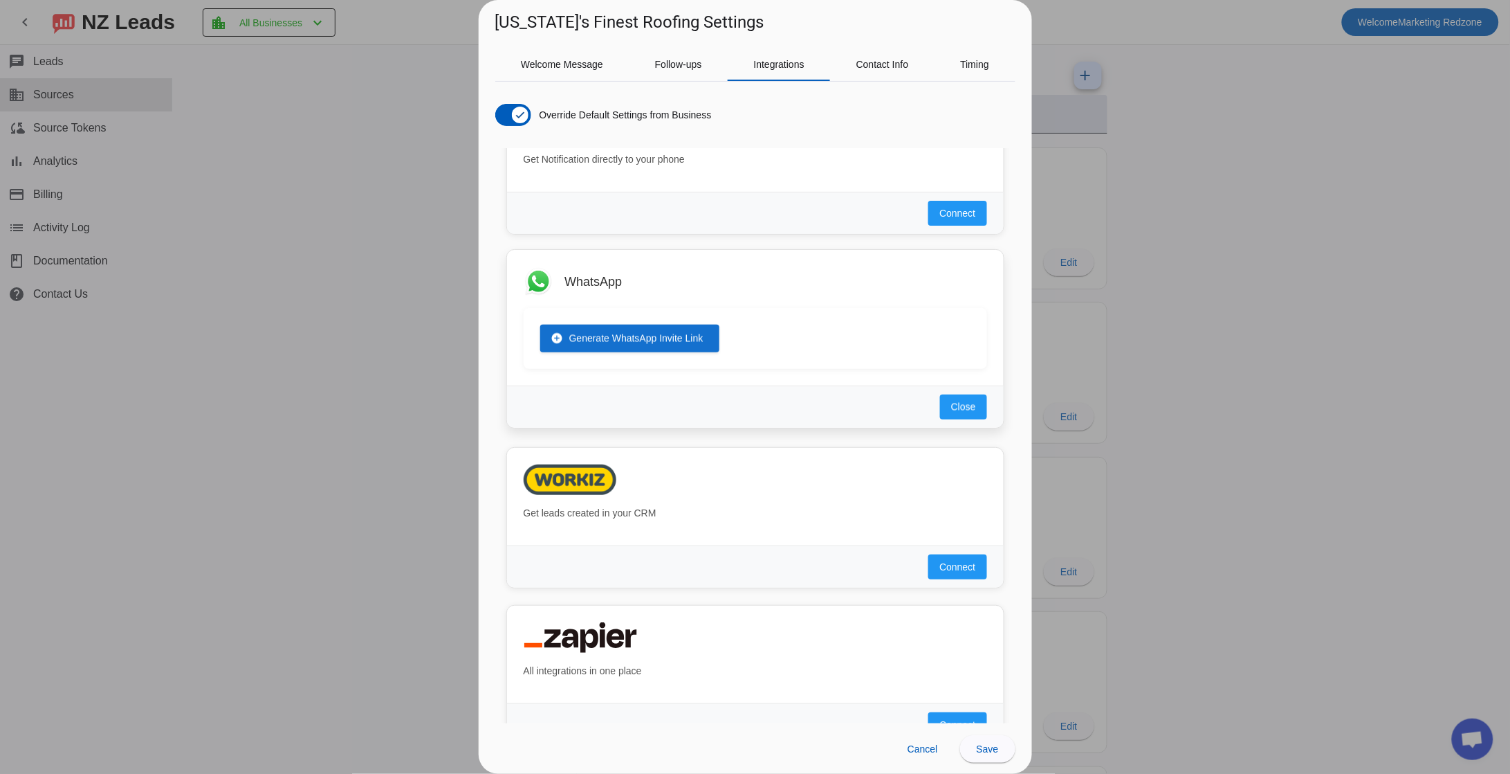
click at [638, 333] on span at bounding box center [630, 338] width 180 height 33
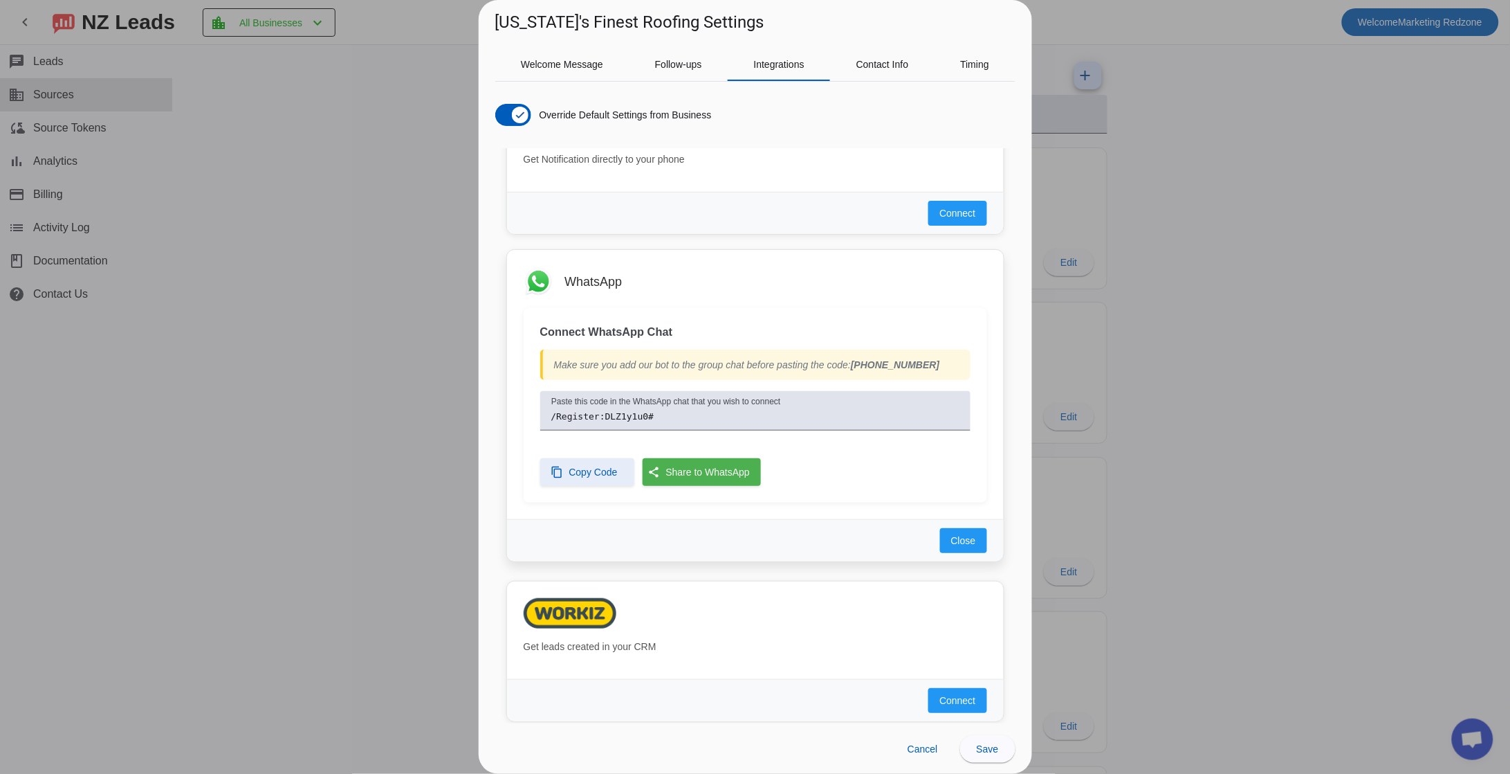
click at [591, 478] on span "Copy Code" at bounding box center [593, 472] width 48 height 14
click at [999, 752] on span at bounding box center [987, 748] width 55 height 33
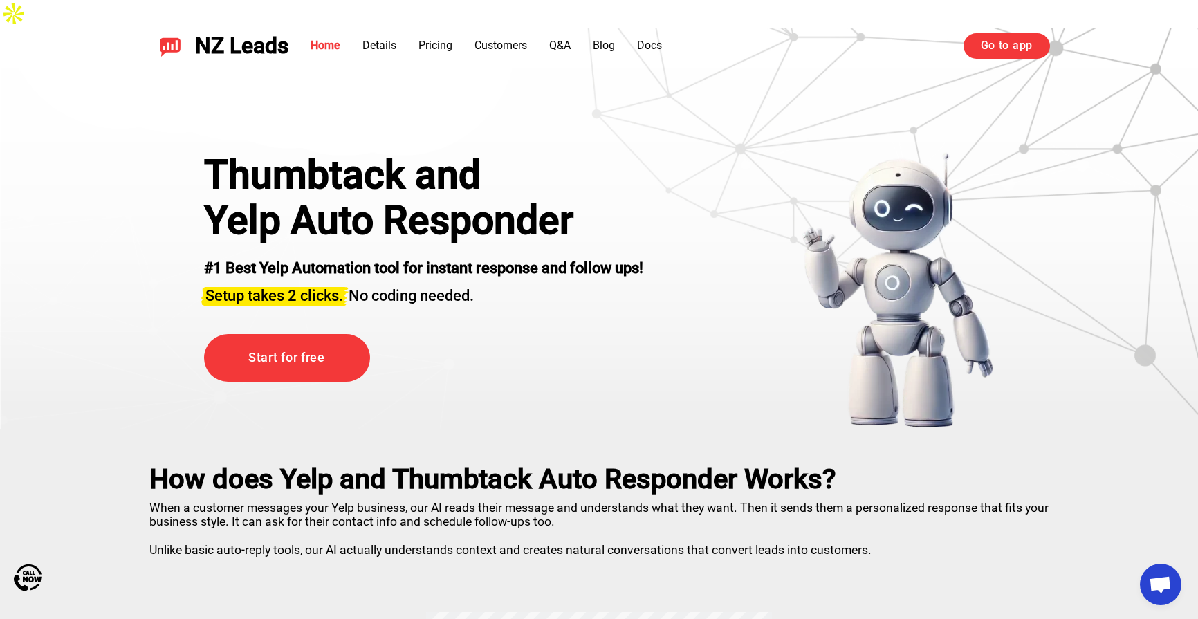
click at [1005, 47] on link "Go to app" at bounding box center [1007, 45] width 86 height 25
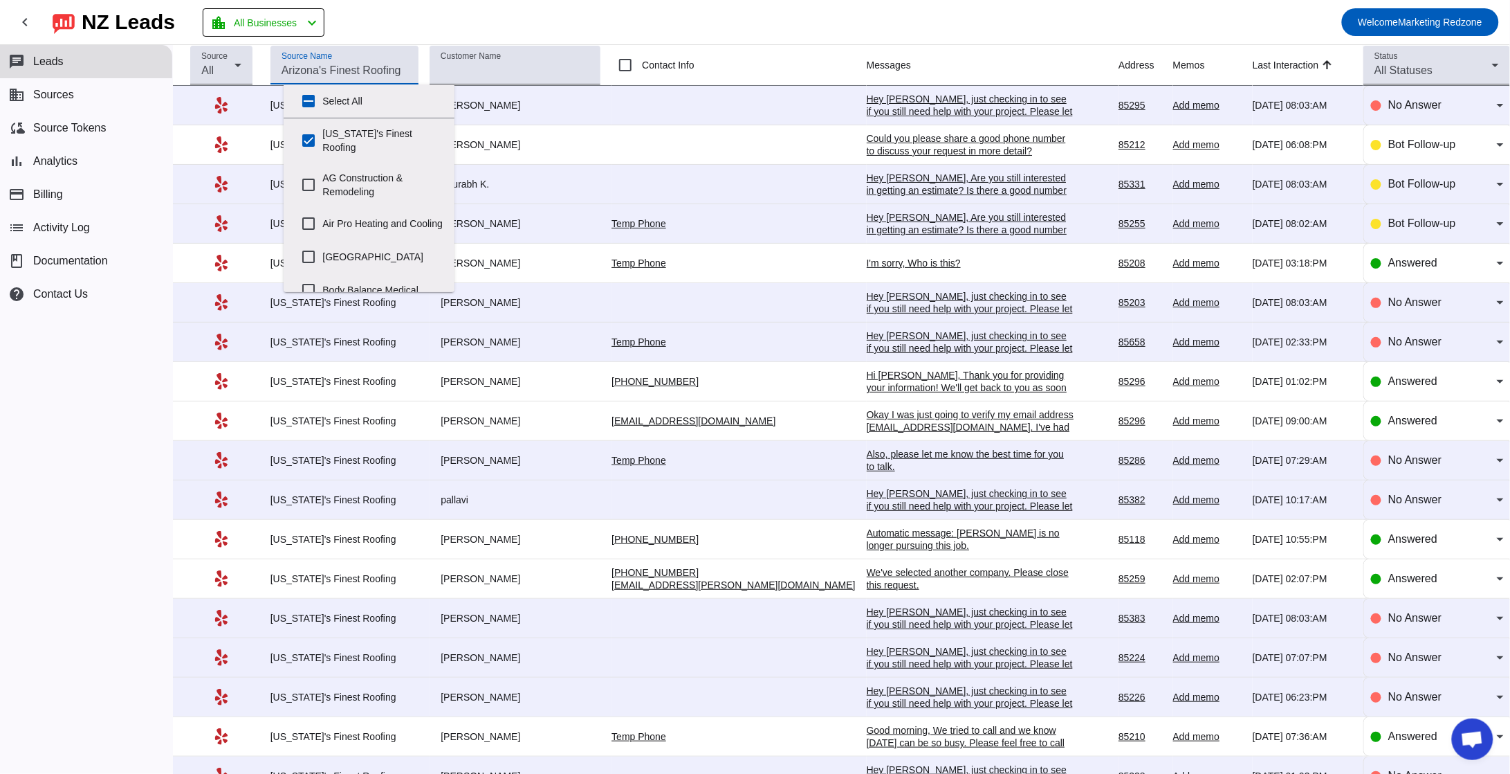
click at [338, 66] on input "Source Name" at bounding box center [345, 70] width 127 height 17
click at [309, 132] on input "[US_STATE]'s Finest Roofing" at bounding box center [309, 141] width 28 height 28
checkbox input "false"
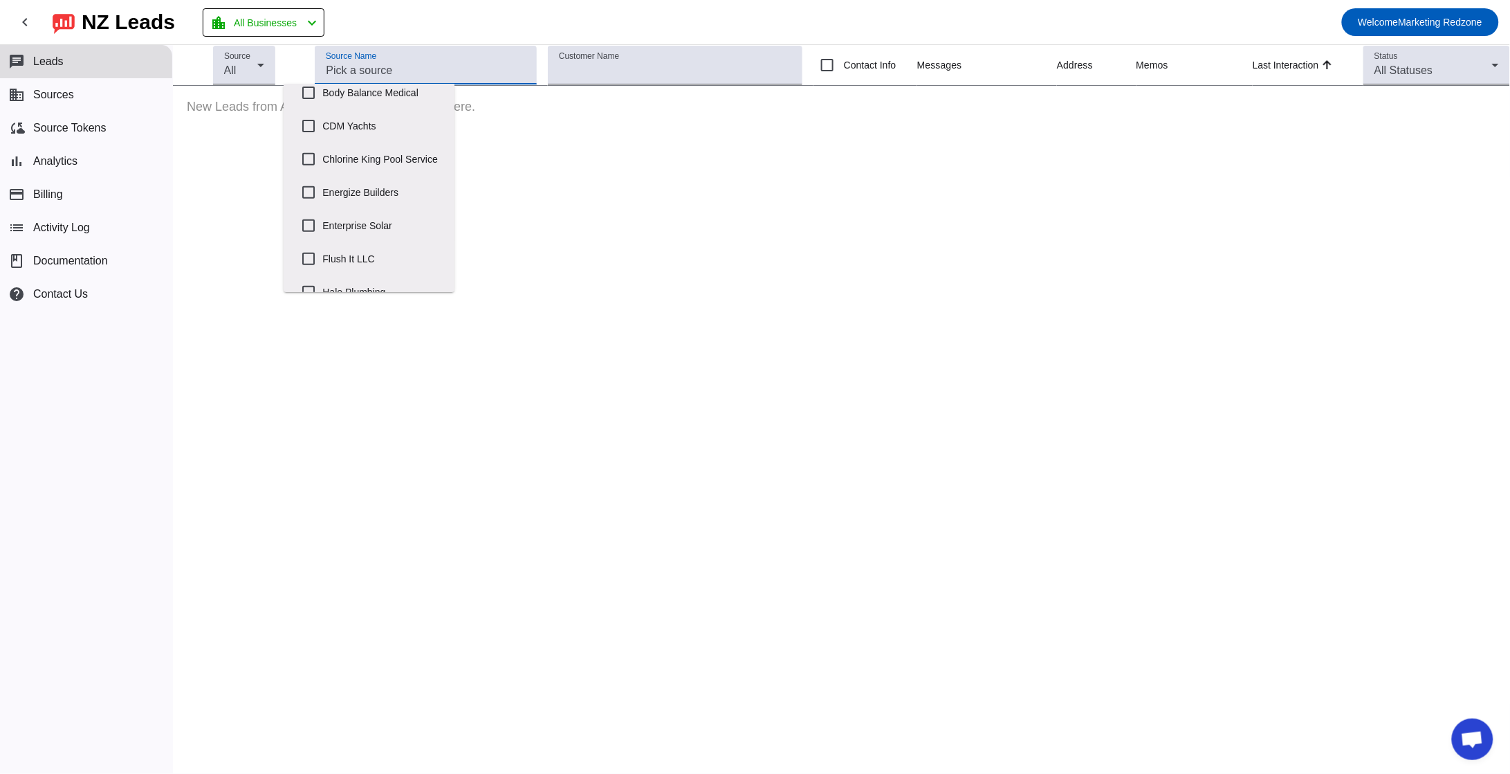
scroll to position [208, 0]
click at [305, 221] on input "Enterprise Solar" at bounding box center [309, 215] width 28 height 28
checkbox input "true"
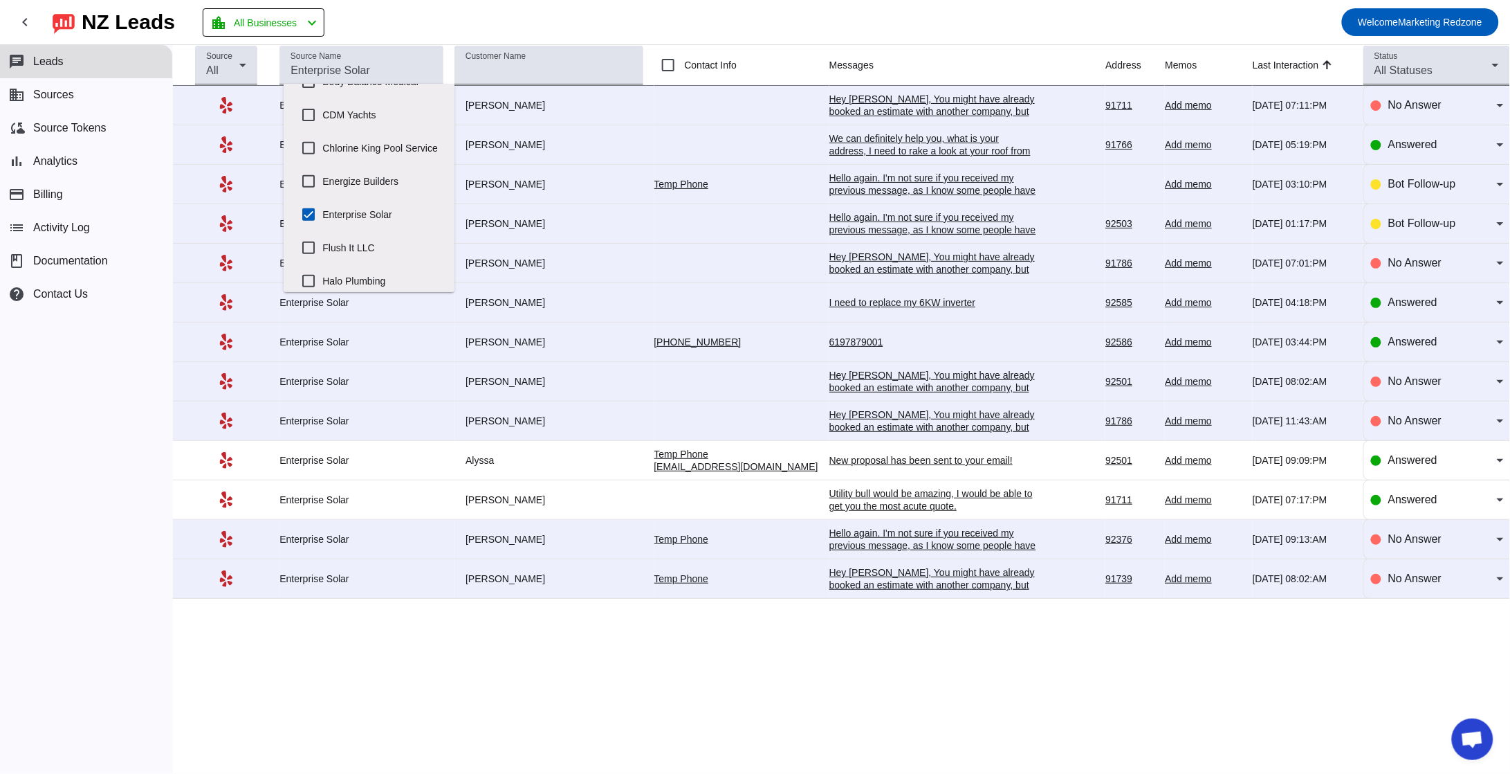
click at [534, 30] on mat-toolbar-row "chevron_left [GEOGRAPHIC_DATA] Leads location_city All Businesses chevron_left …" at bounding box center [755, 22] width 1510 height 44
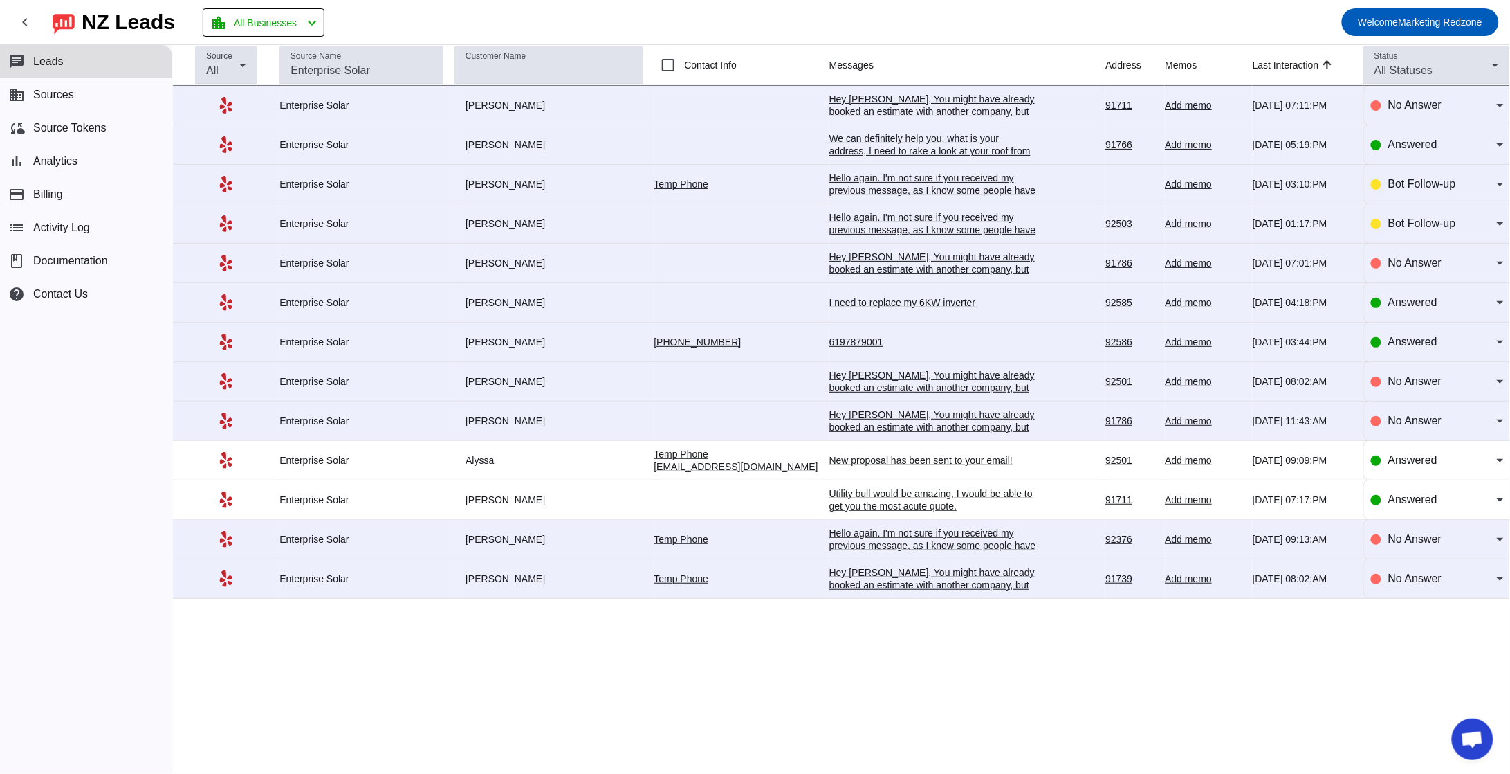
click at [858, 142] on div "We can definitely help you, what is your address, I need to rake a look at your…" at bounding box center [934, 157] width 208 height 50
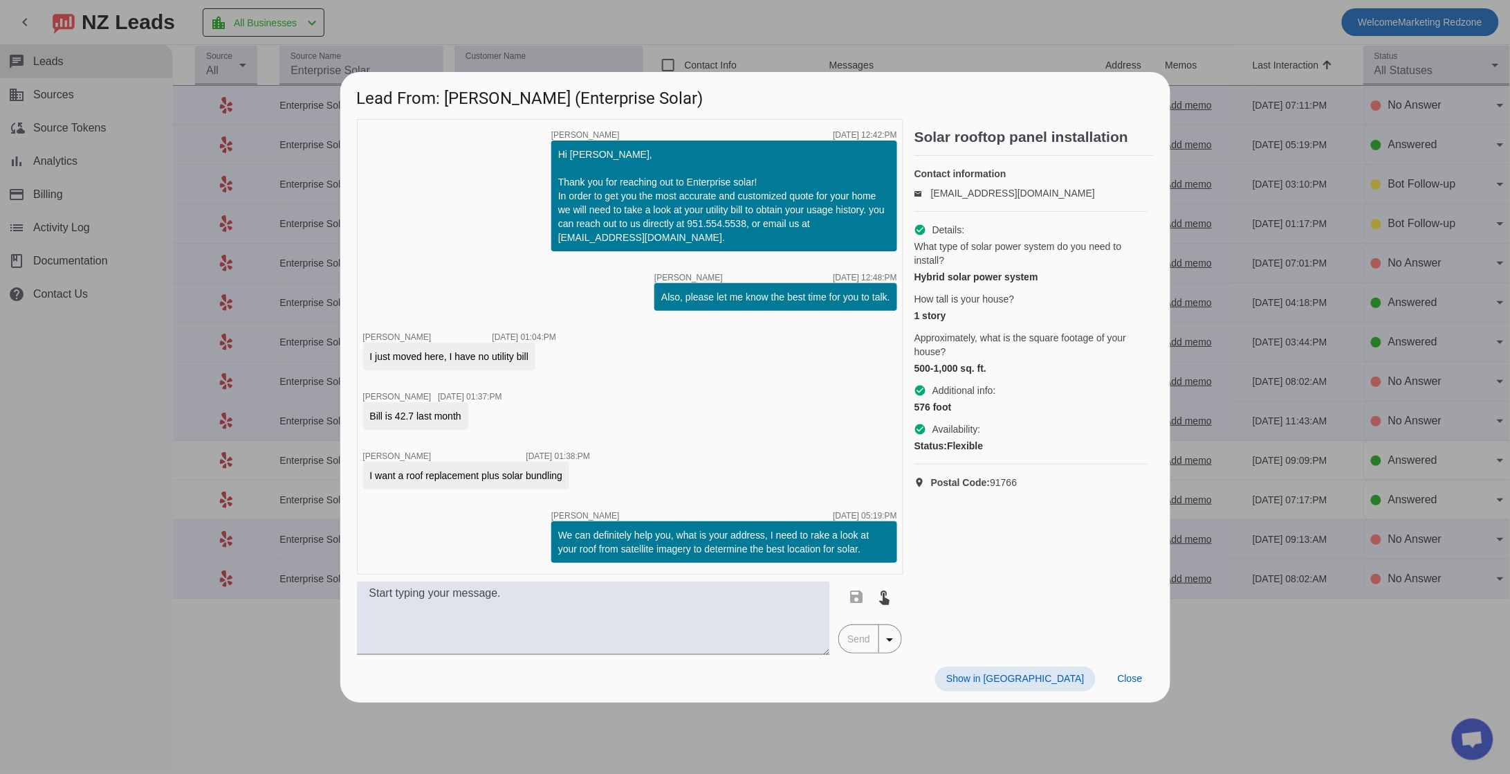
scroll to position [0, 0]
click at [1125, 674] on span "Close" at bounding box center [1130, 678] width 25 height 11
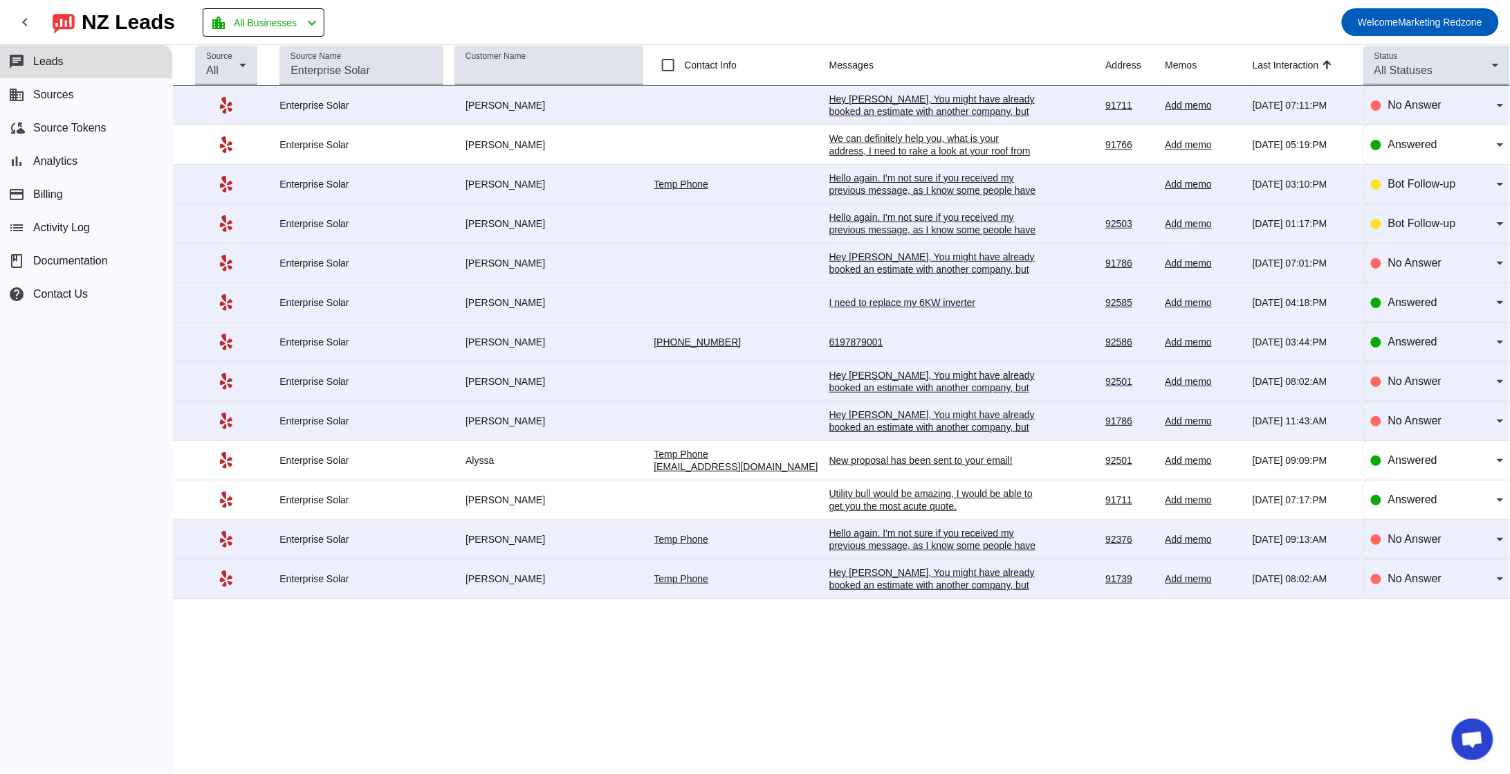
click at [890, 306] on div "I need to replace my 6KW inverter" at bounding box center [934, 302] width 208 height 12
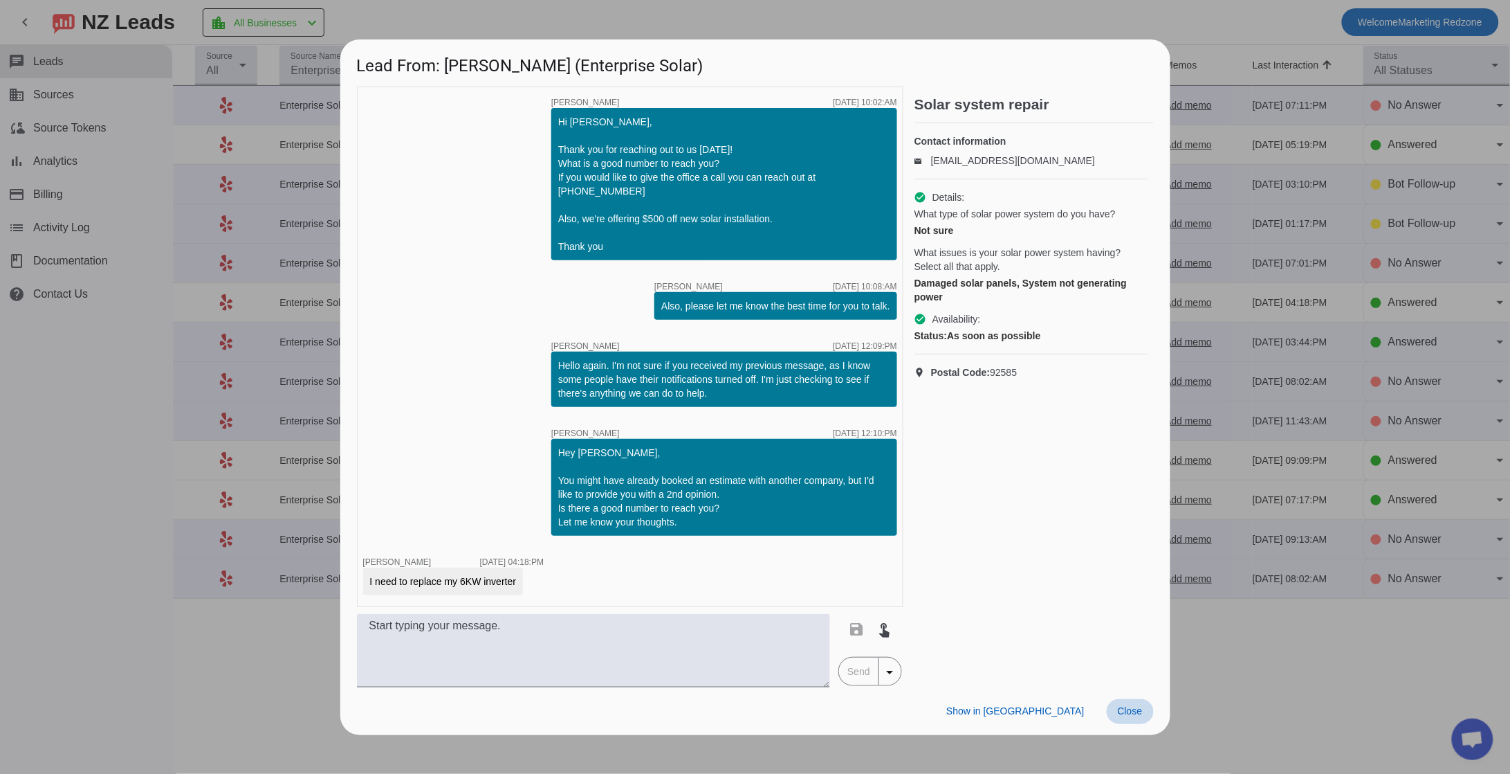
click at [1126, 706] on span "Close" at bounding box center [1130, 710] width 25 height 11
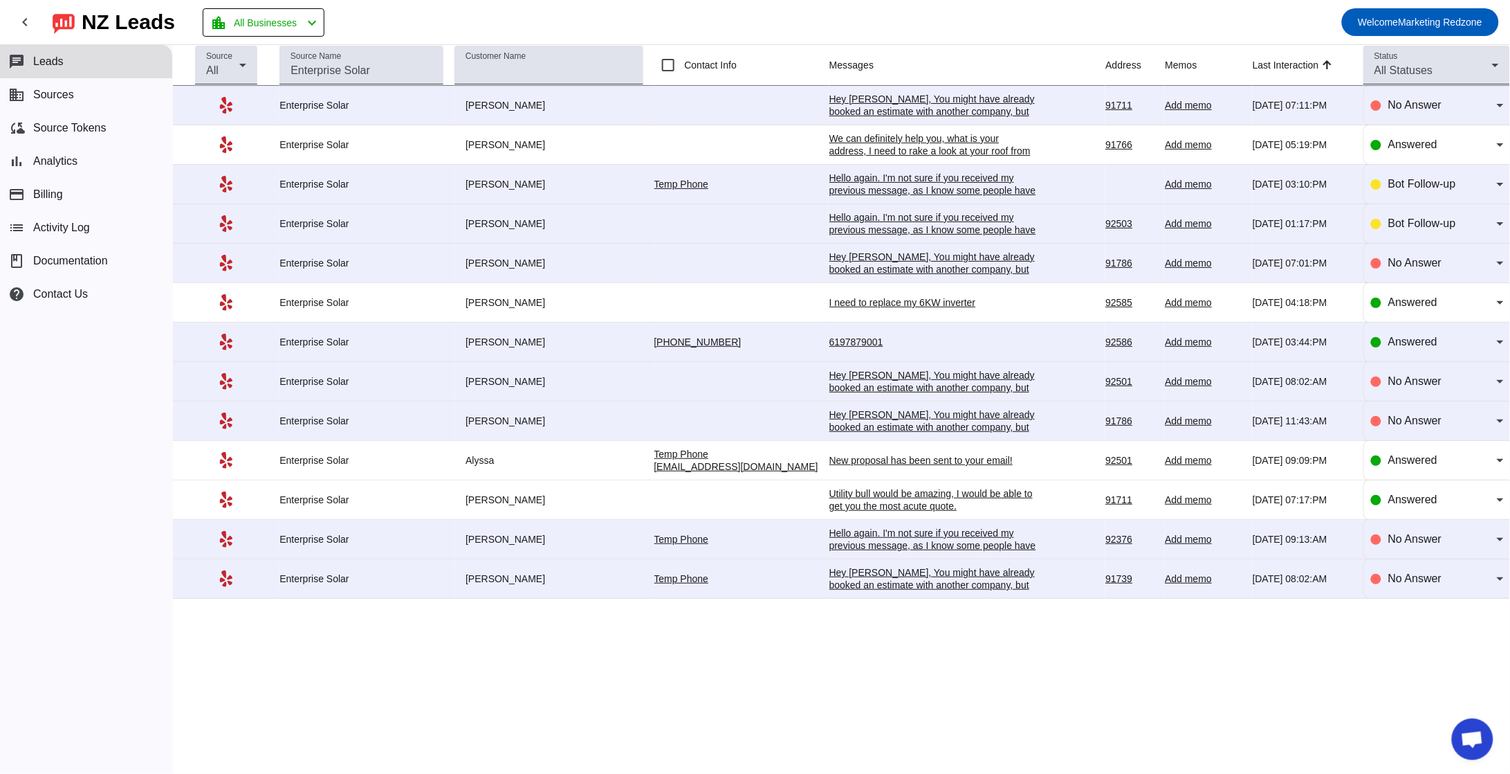
click at [897, 140] on div "We can definitely help you, what is your address, I need to rake a look at your…" at bounding box center [934, 157] width 208 height 50
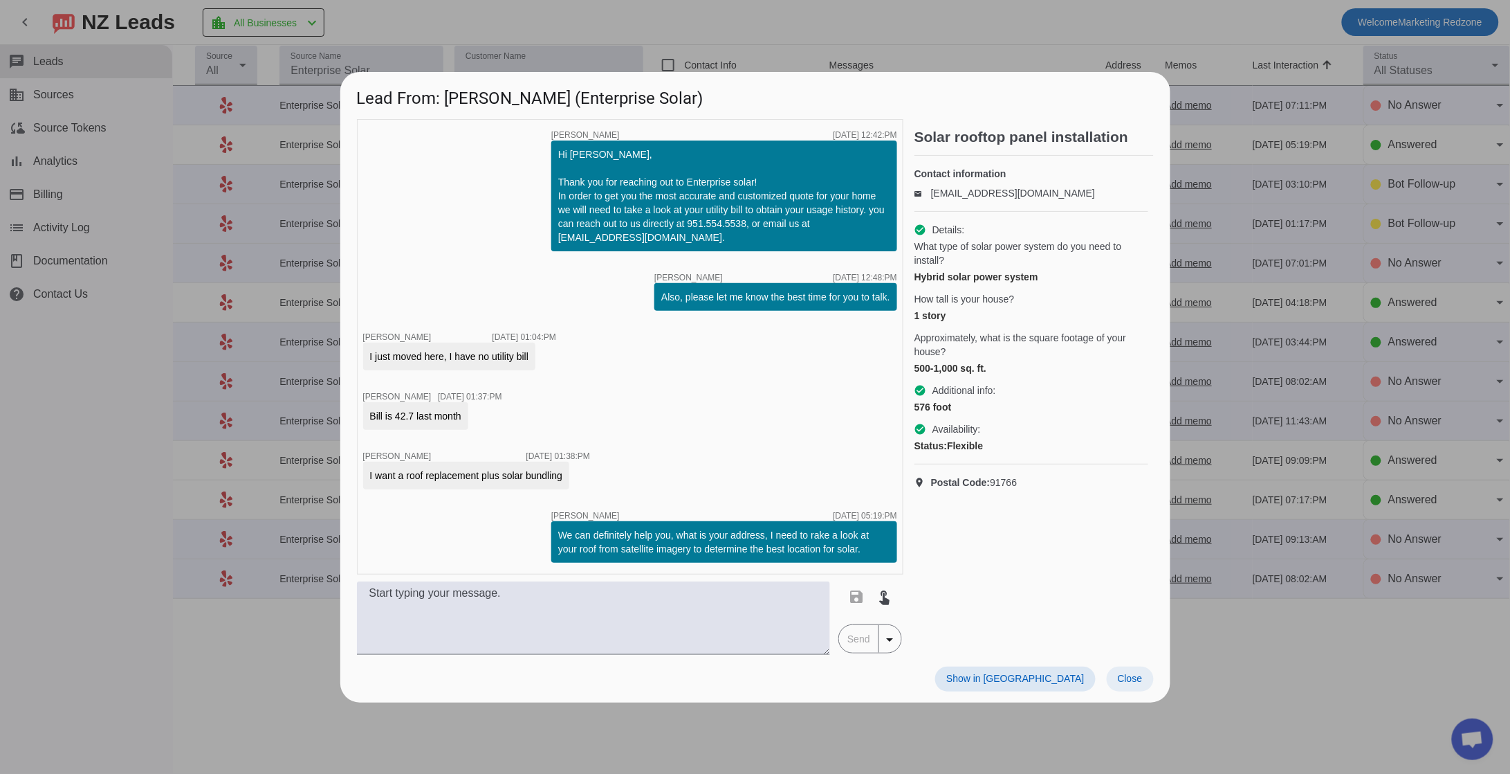
click at [1119, 679] on span "Close" at bounding box center [1130, 678] width 25 height 11
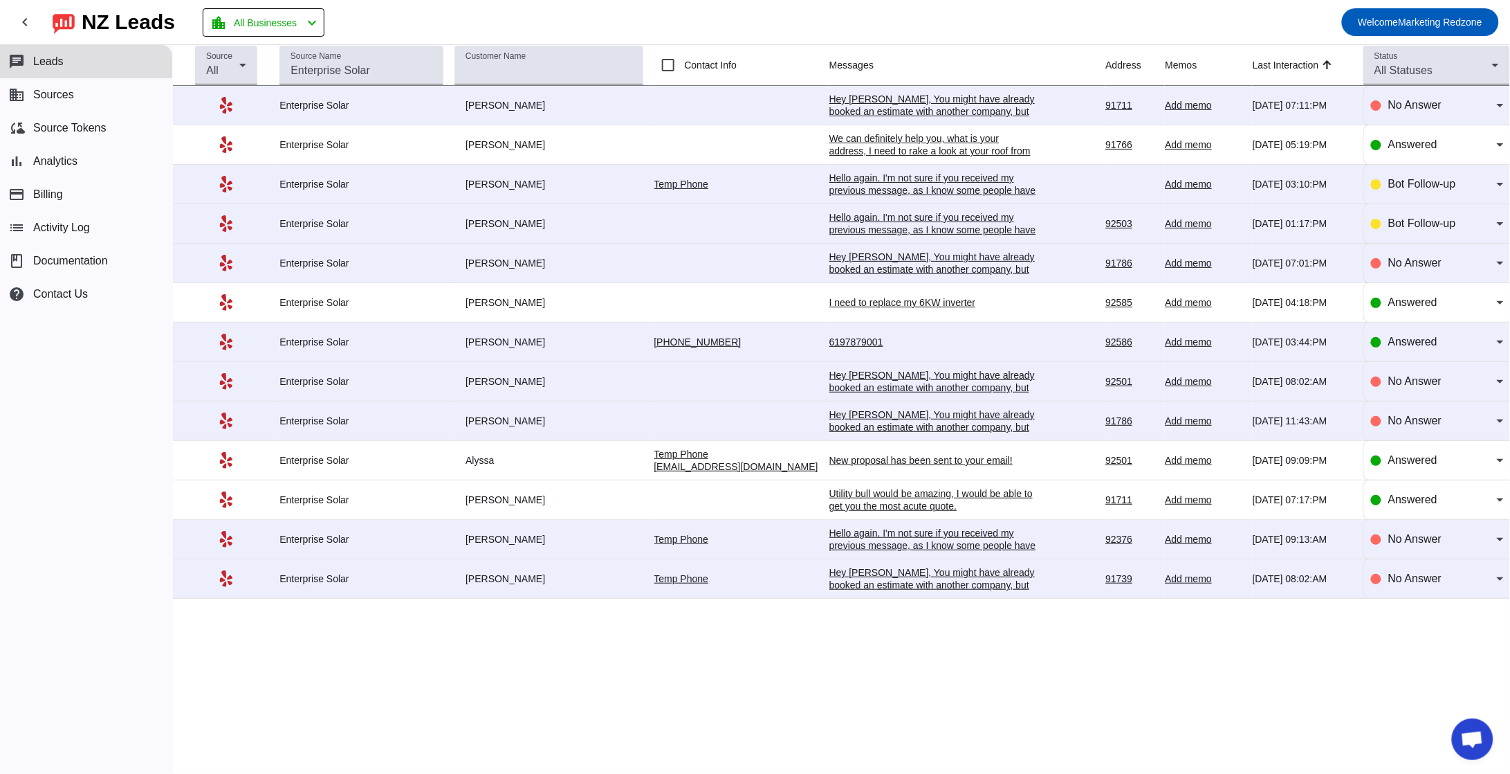
click at [846, 336] on div "6197879001" at bounding box center [934, 342] width 208 height 12
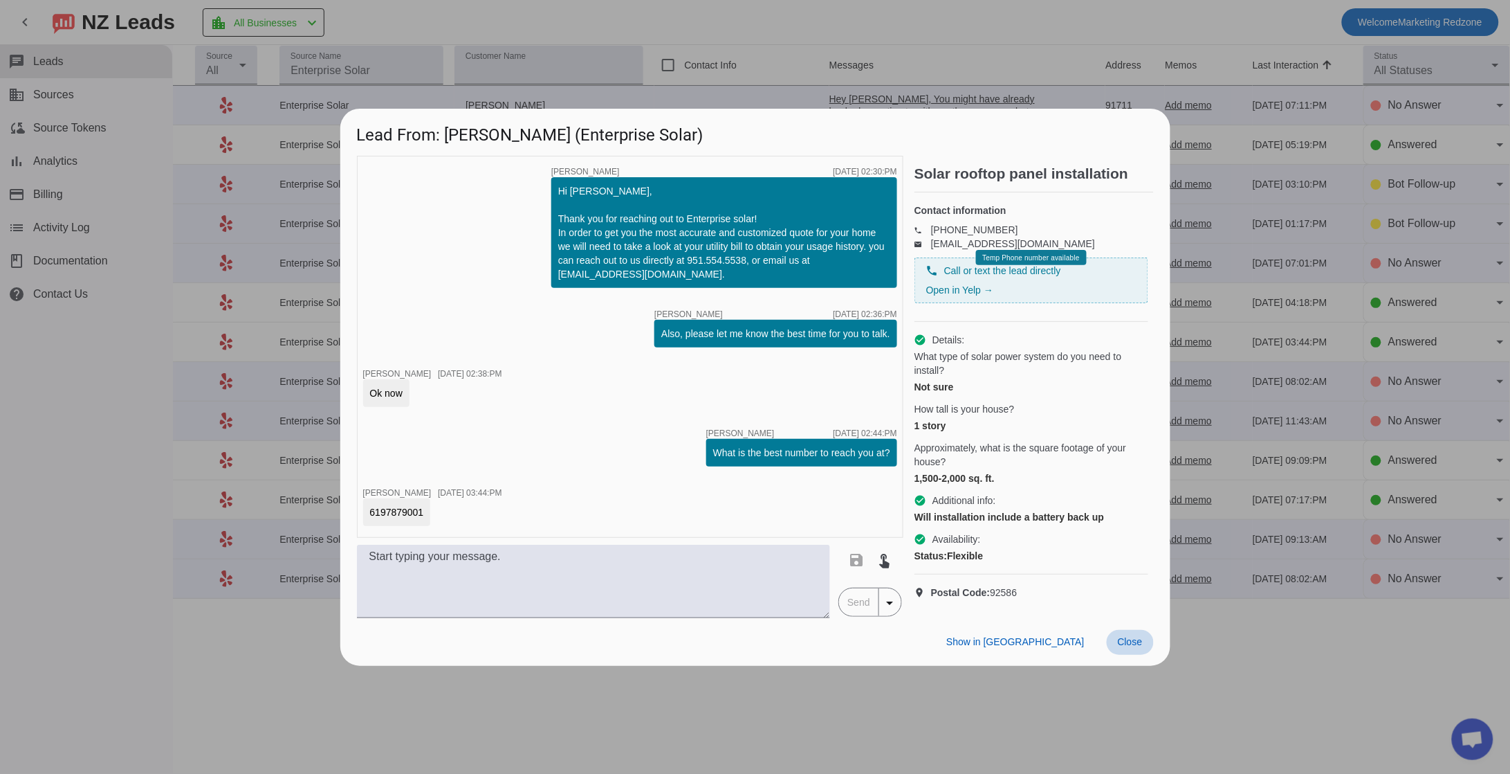
click at [1127, 647] on span "Close" at bounding box center [1130, 641] width 25 height 11
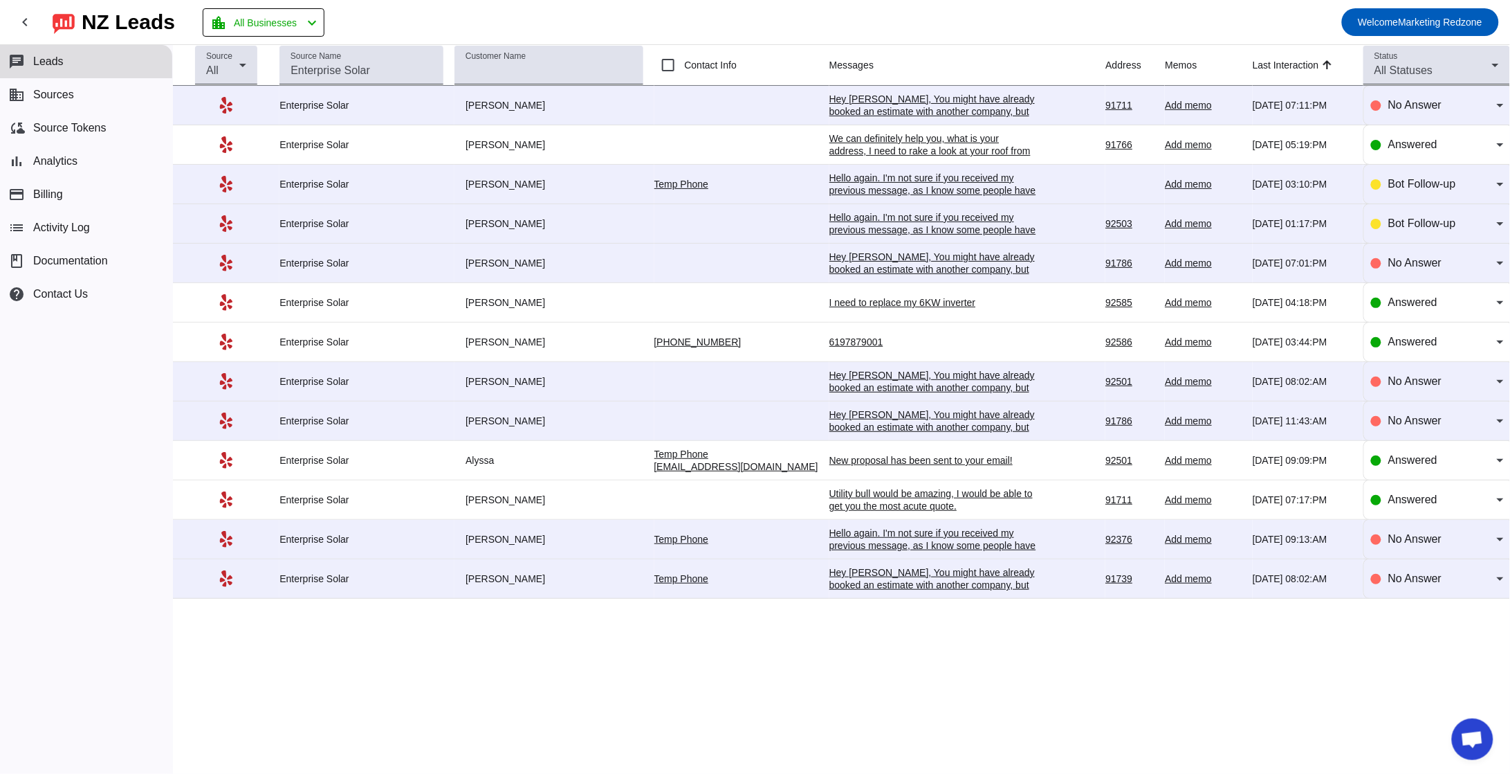
click at [886, 464] on div "New proposal has been sent to your email!" at bounding box center [934, 460] width 208 height 12
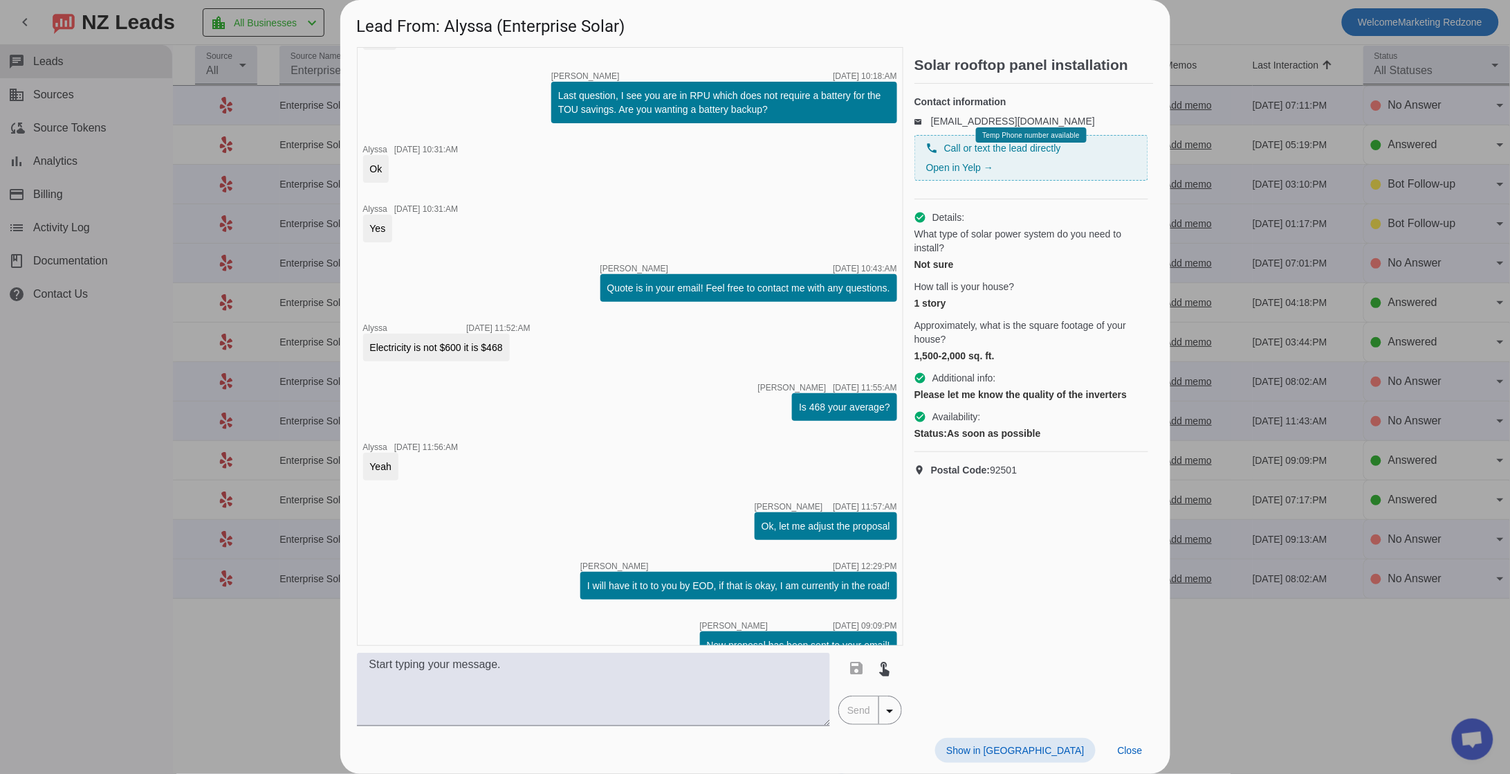
scroll to position [1140, 0]
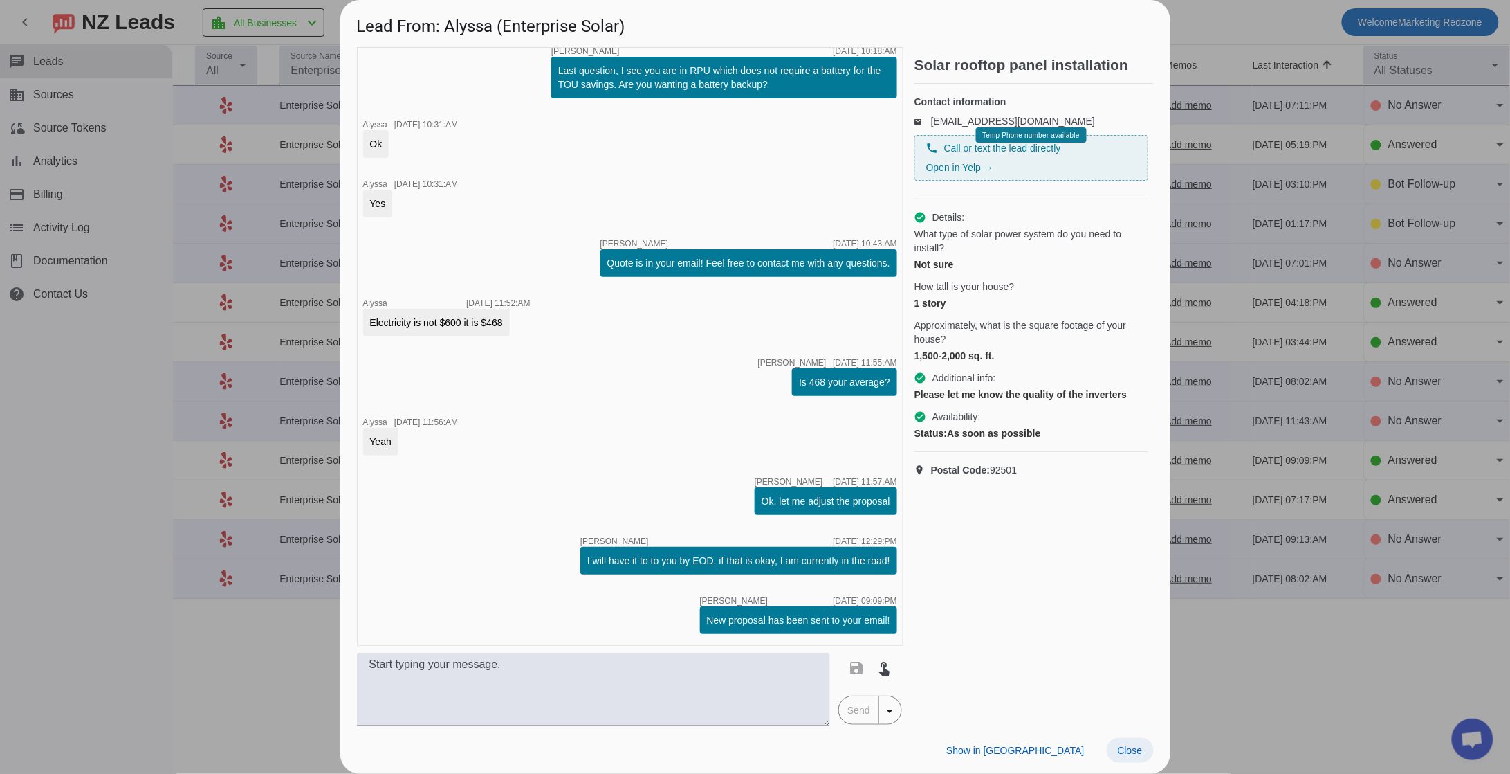
click at [1124, 746] on span "Close" at bounding box center [1130, 749] width 25 height 11
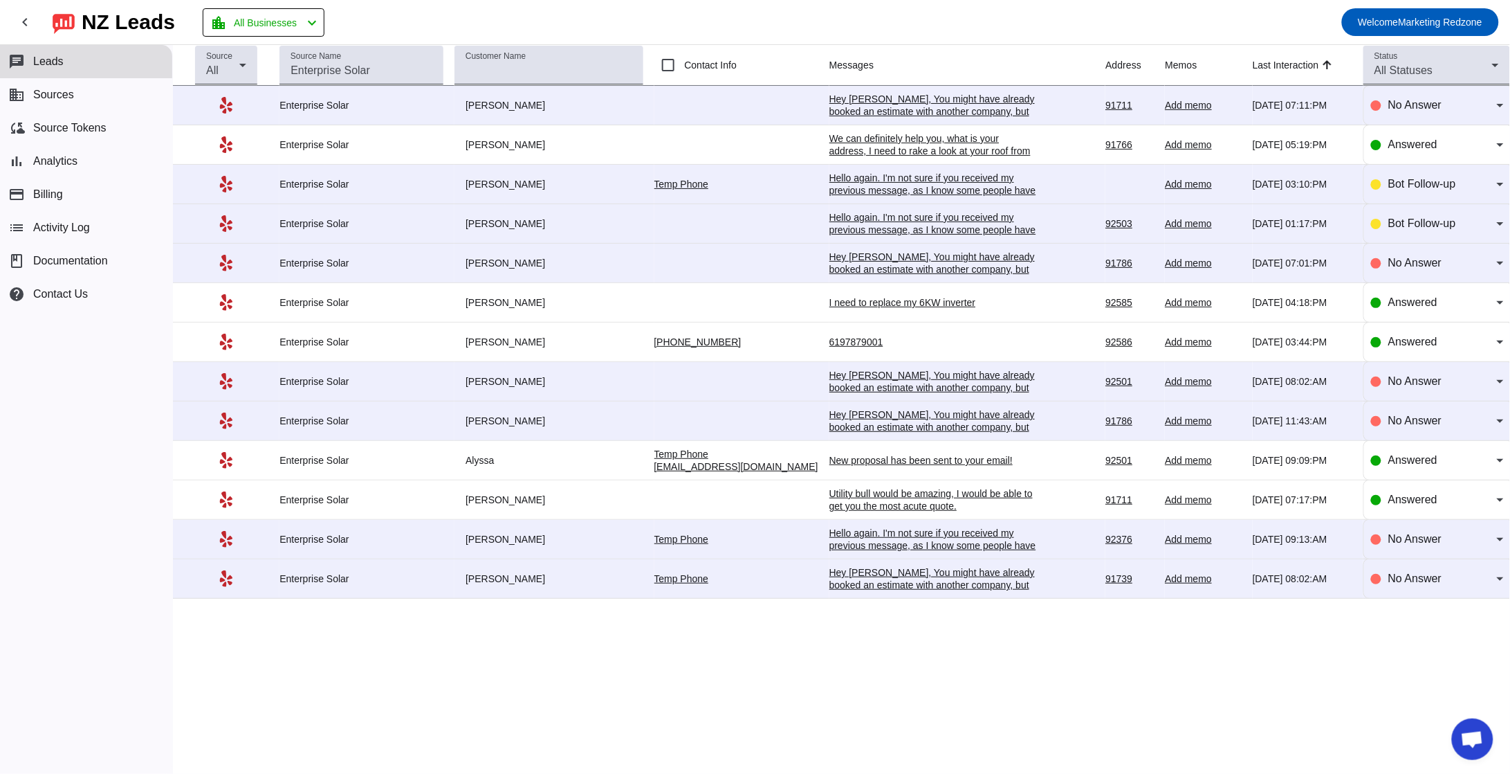
click at [1131, 749] on div "Source All Source Name Customer Name Contact Info Messages Address Memos Last I…" at bounding box center [841, 409] width 1337 height 729
